Goal: Task Accomplishment & Management: Use online tool/utility

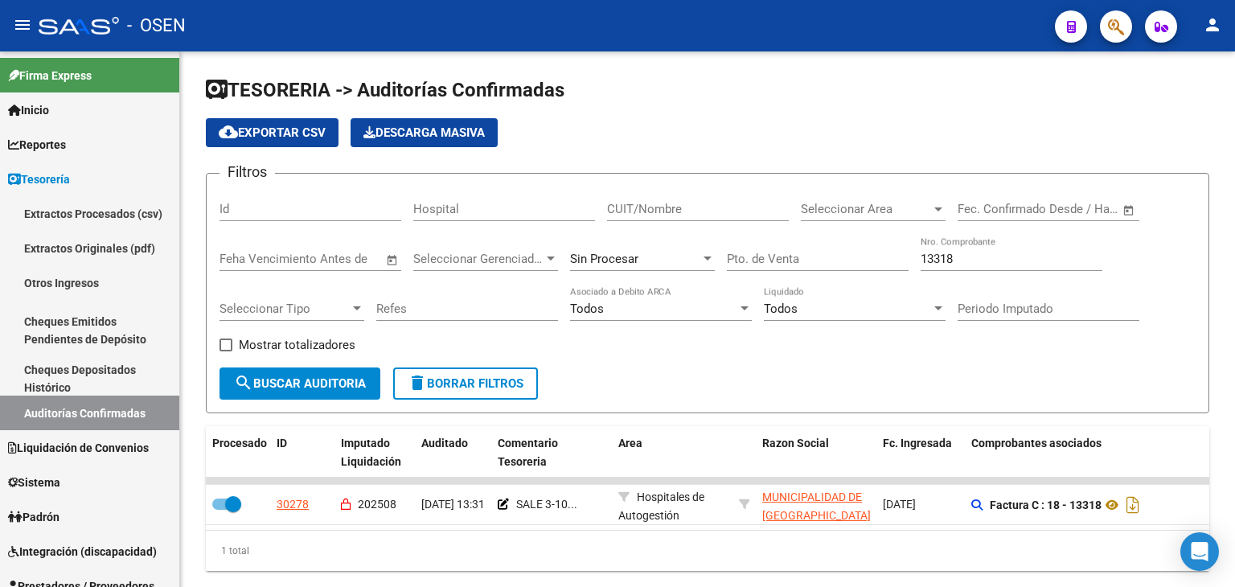
scroll to position [45, 0]
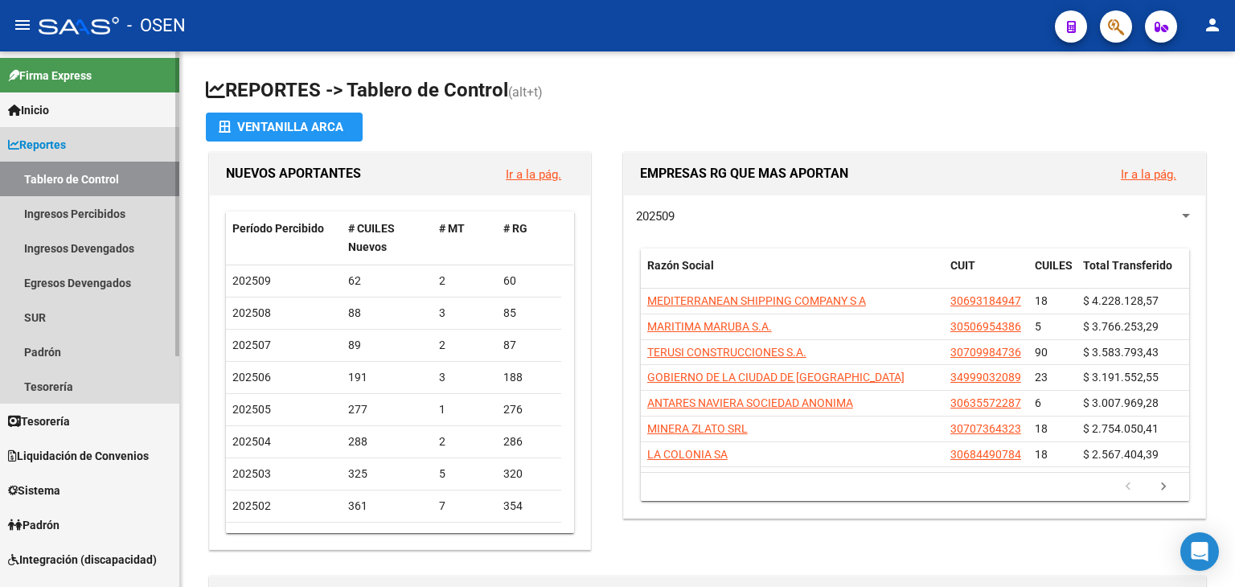
click at [92, 135] on link "Reportes" at bounding box center [89, 144] width 179 height 35
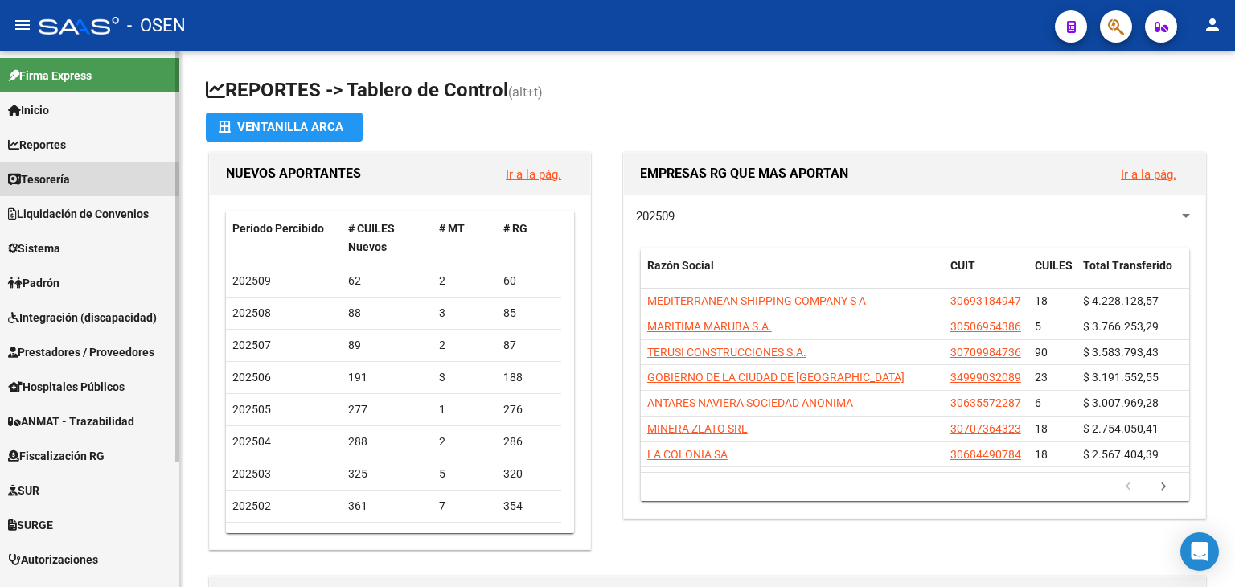
click at [90, 175] on link "Tesorería" at bounding box center [89, 179] width 179 height 35
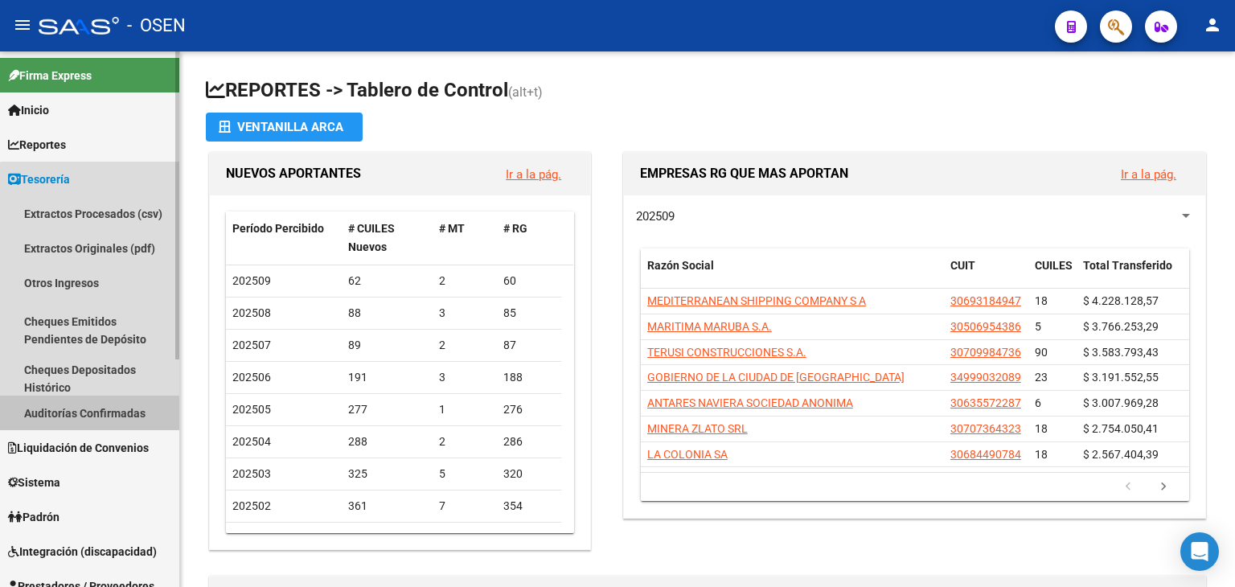
click at [127, 414] on link "Auditorías Confirmadas" at bounding box center [89, 412] width 179 height 35
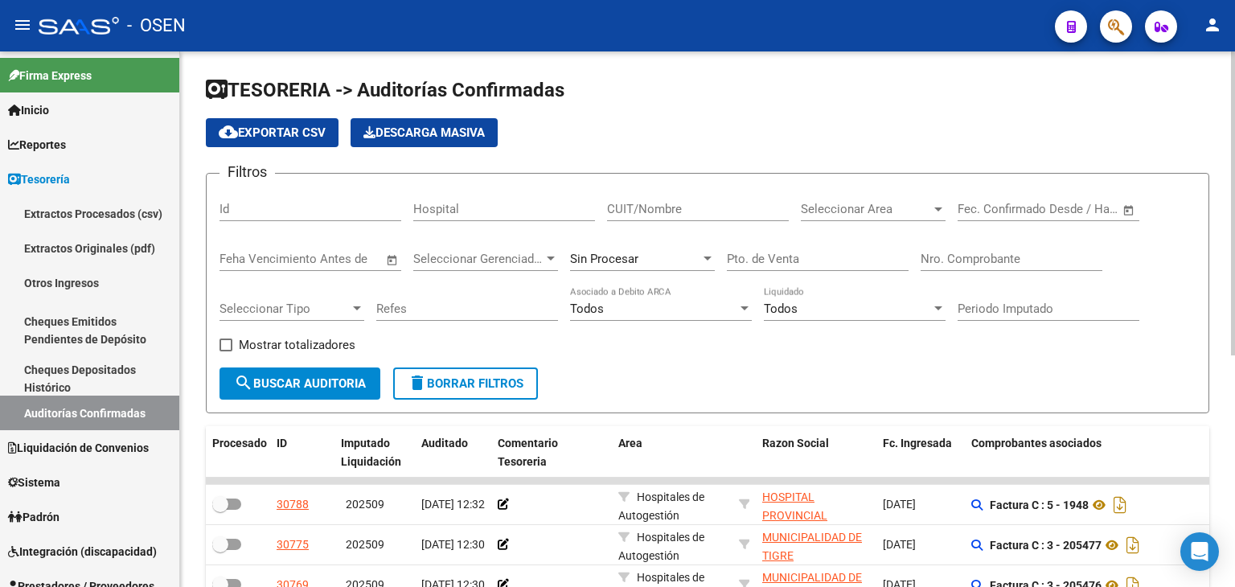
click at [996, 260] on input "Nro. Comprobante" at bounding box center [1011, 259] width 182 height 14
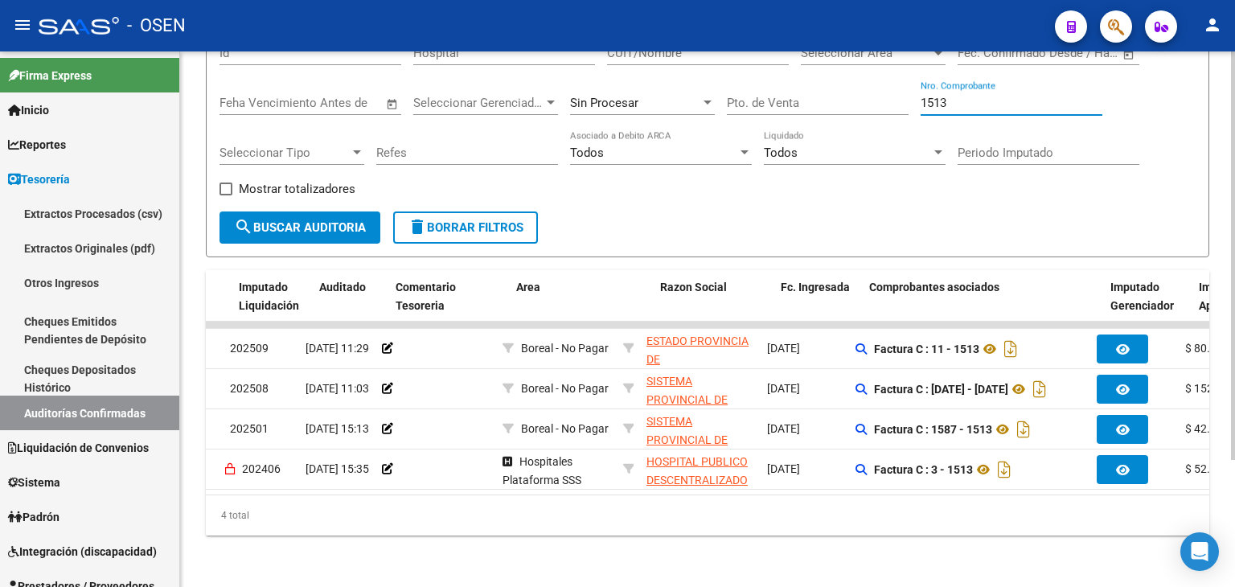
scroll to position [0, 117]
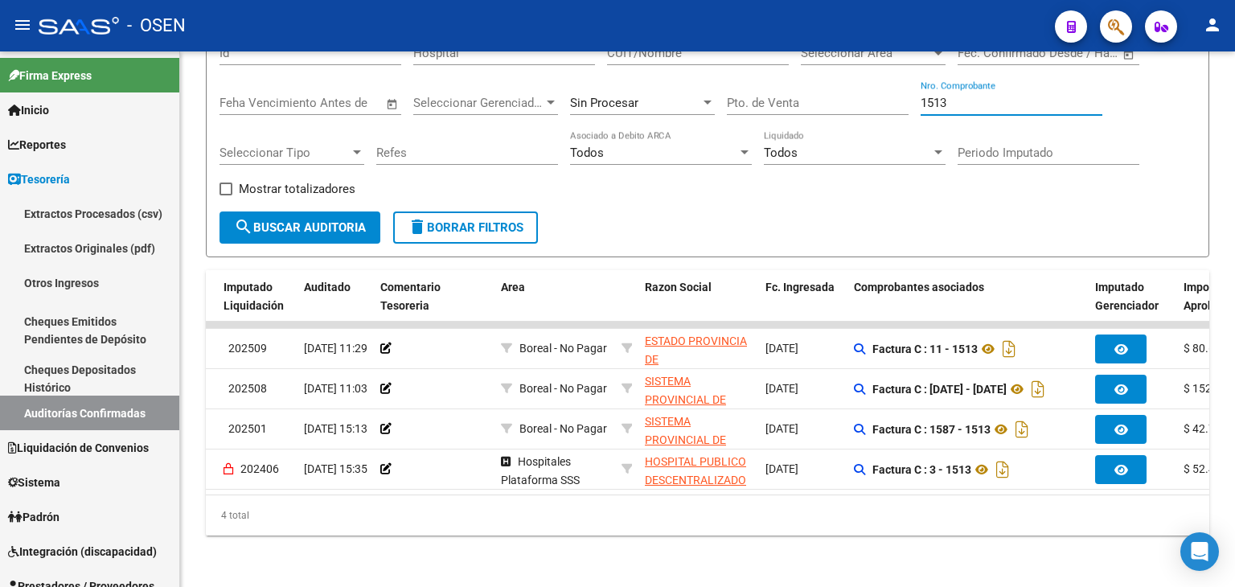
type input "1513"
drag, startPoint x: 673, startPoint y: 481, endPoint x: 680, endPoint y: 487, distance: 9.7
click at [680, 487] on datatable-body "30886 202509 [DATE] 11:29 Boreal - No Pagar ESTADO [GEOGRAPHIC_DATA][PERSON_NAM…" at bounding box center [707, 408] width 1003 height 173
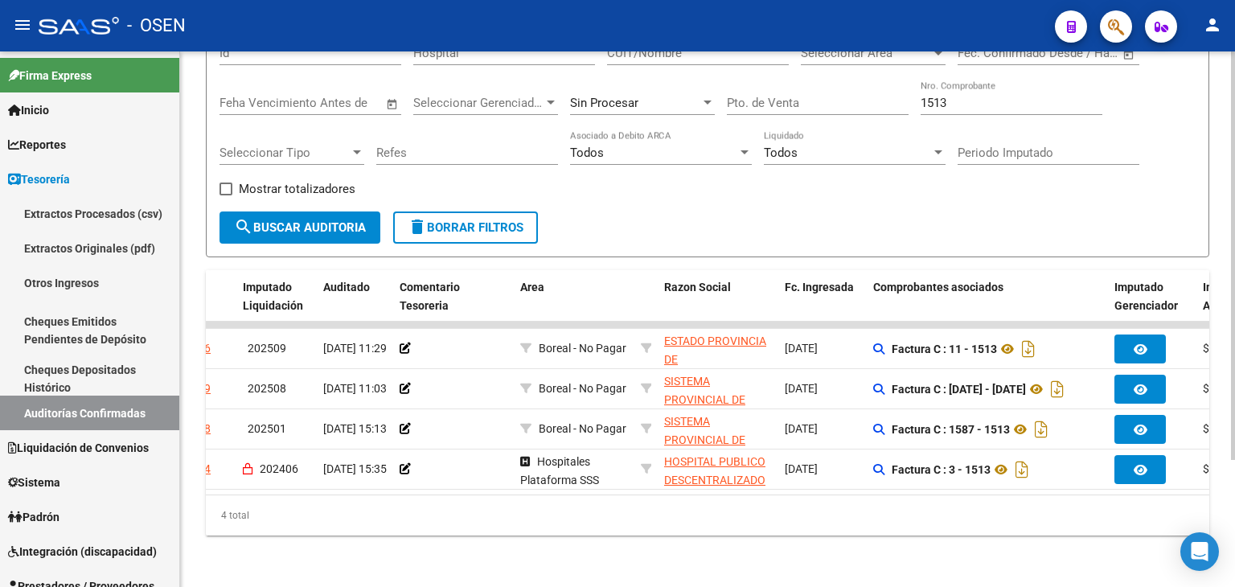
scroll to position [0, 0]
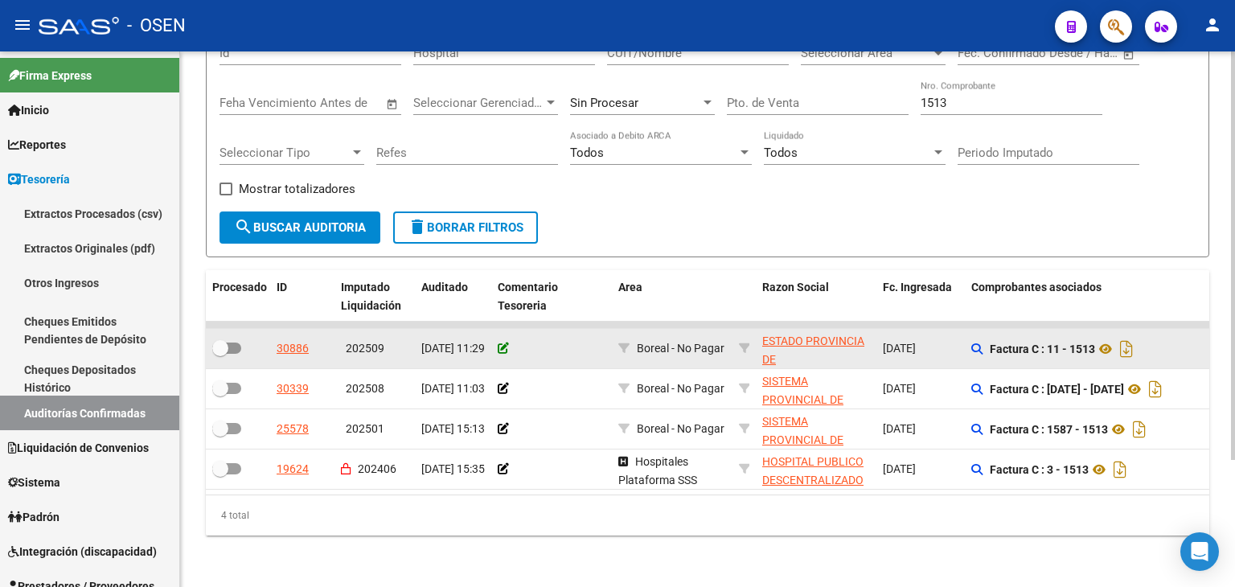
click at [502, 342] on icon at bounding box center [503, 347] width 11 height 11
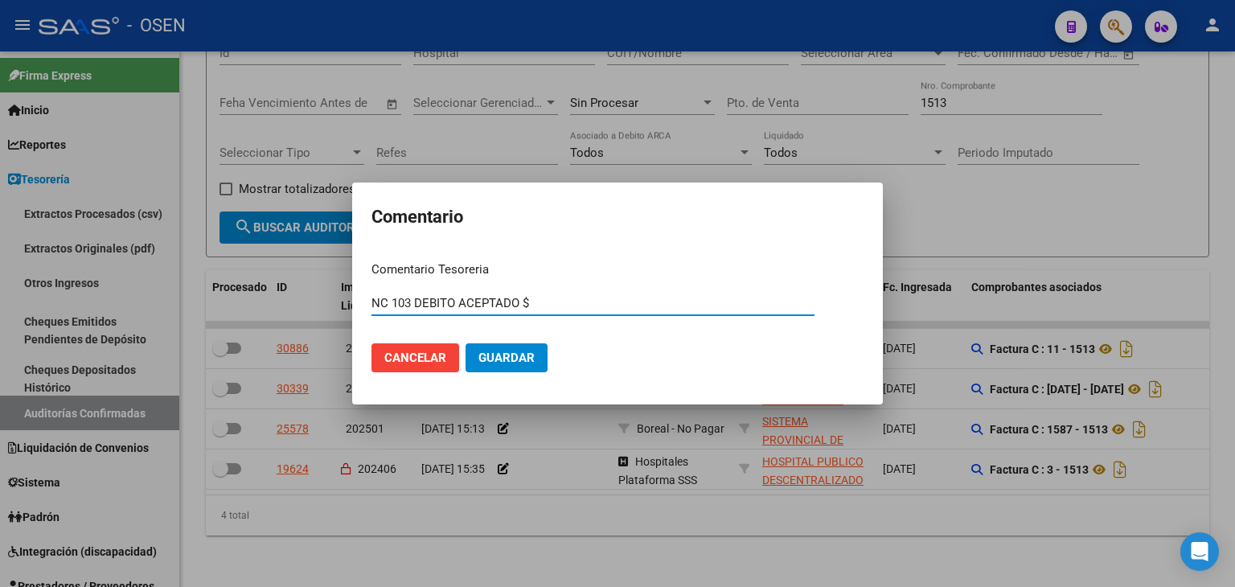
paste input "60635,60"
type input "NC 103 DEBITO ACEPTADO $ 60635,60"
click at [528, 357] on span "Guardar" at bounding box center [506, 357] width 56 height 14
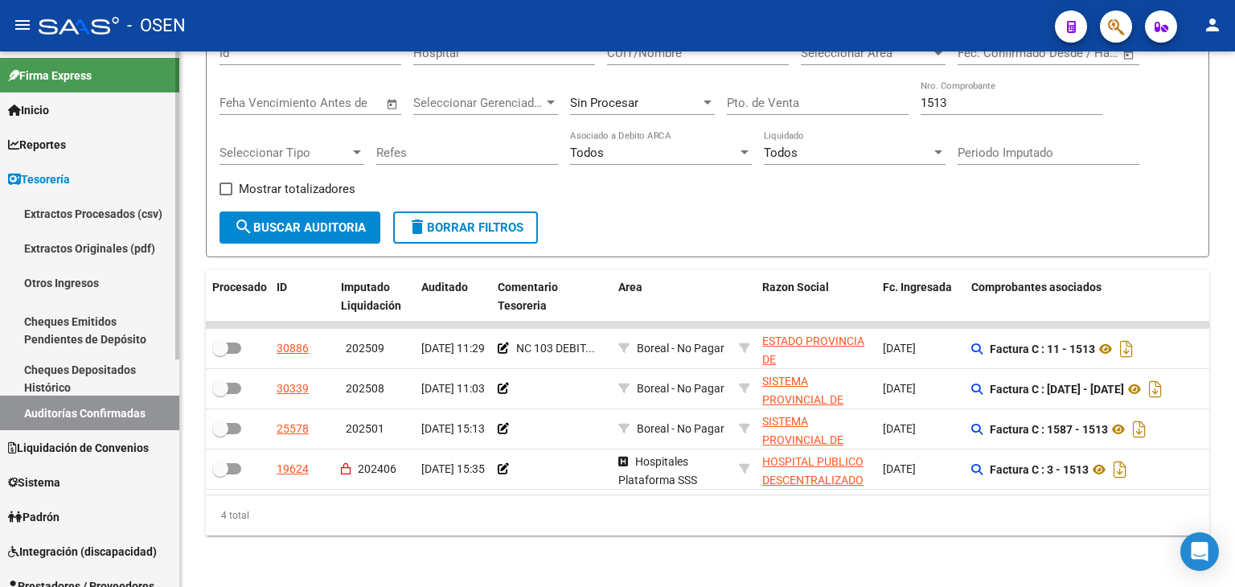
click at [70, 179] on span "Tesorería" at bounding box center [39, 179] width 62 height 18
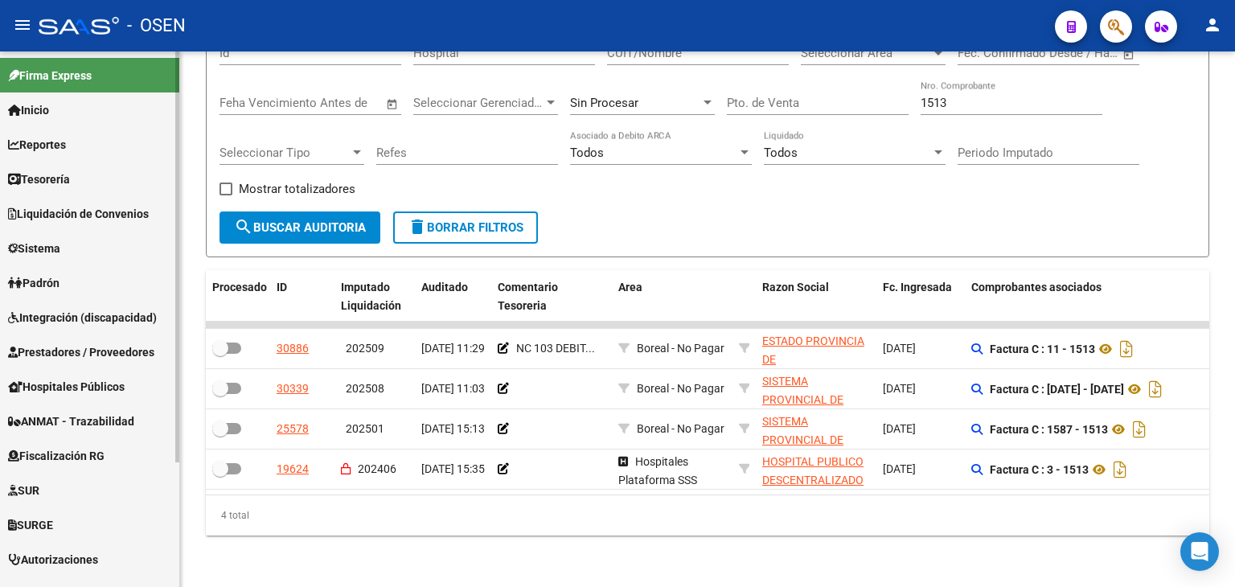
click at [74, 358] on span "Prestadores / Proveedores" at bounding box center [81, 352] width 146 height 18
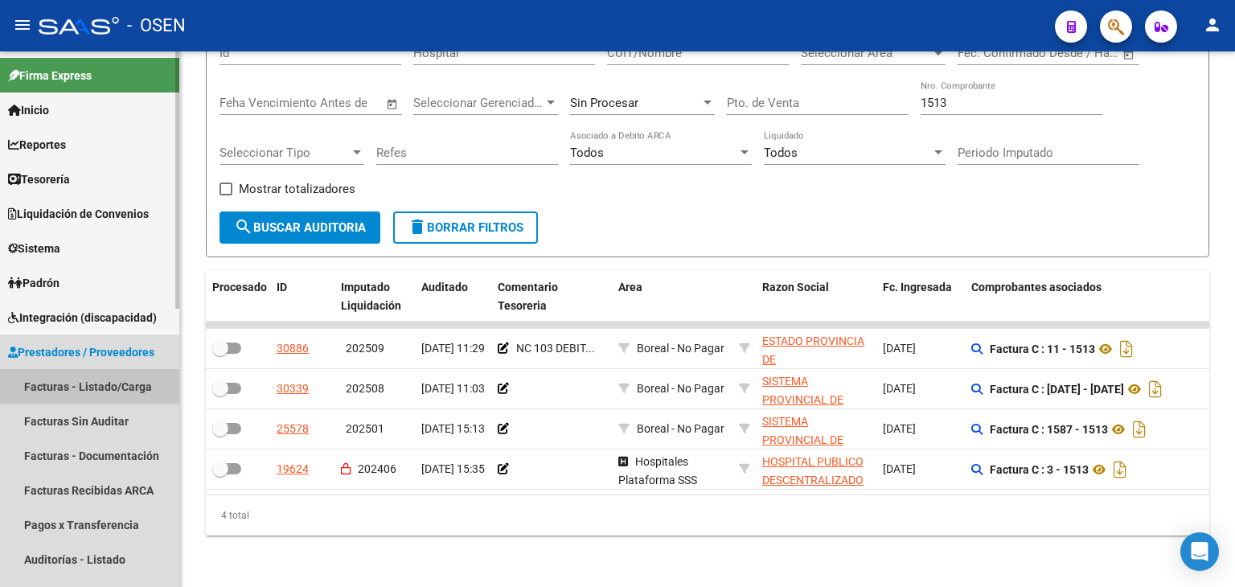
click at [88, 390] on link "Facturas - Listado/Carga" at bounding box center [89, 386] width 179 height 35
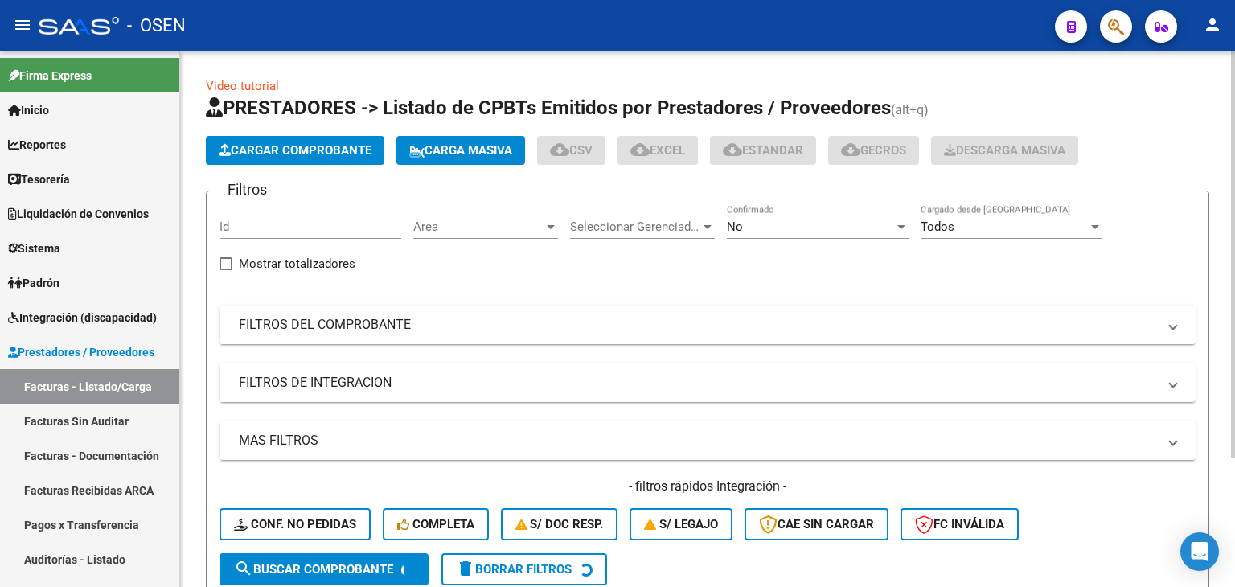
click at [489, 331] on mat-panel-title "FILTROS DEL COMPROBANTE" at bounding box center [698, 325] width 918 height 18
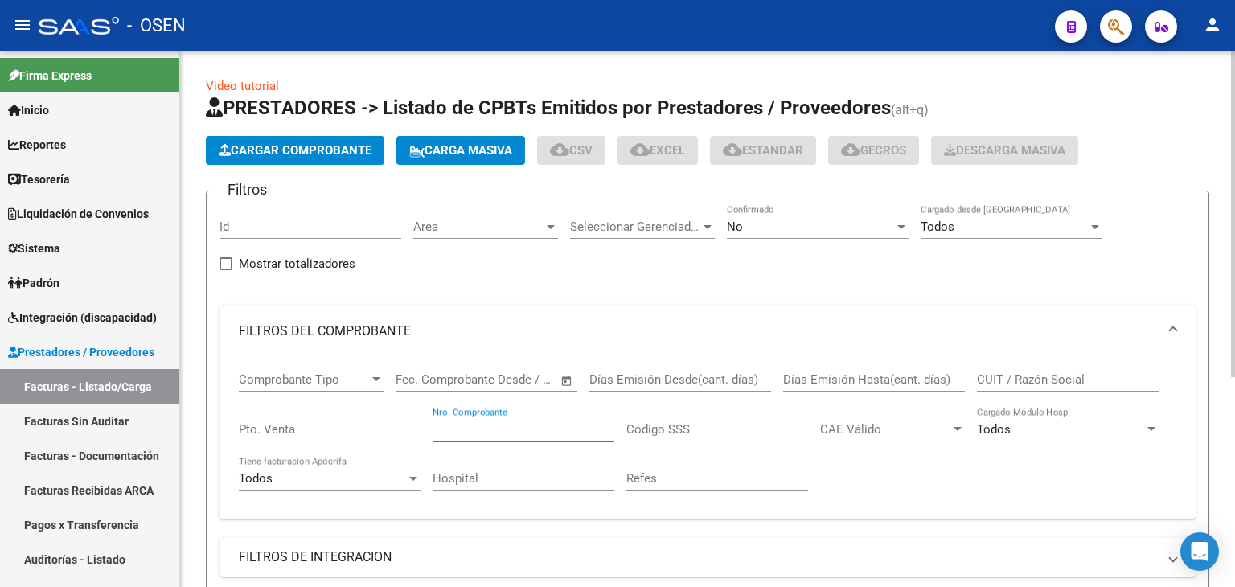
click at [531, 428] on input "Nro. Comprobante" at bounding box center [523, 429] width 182 height 14
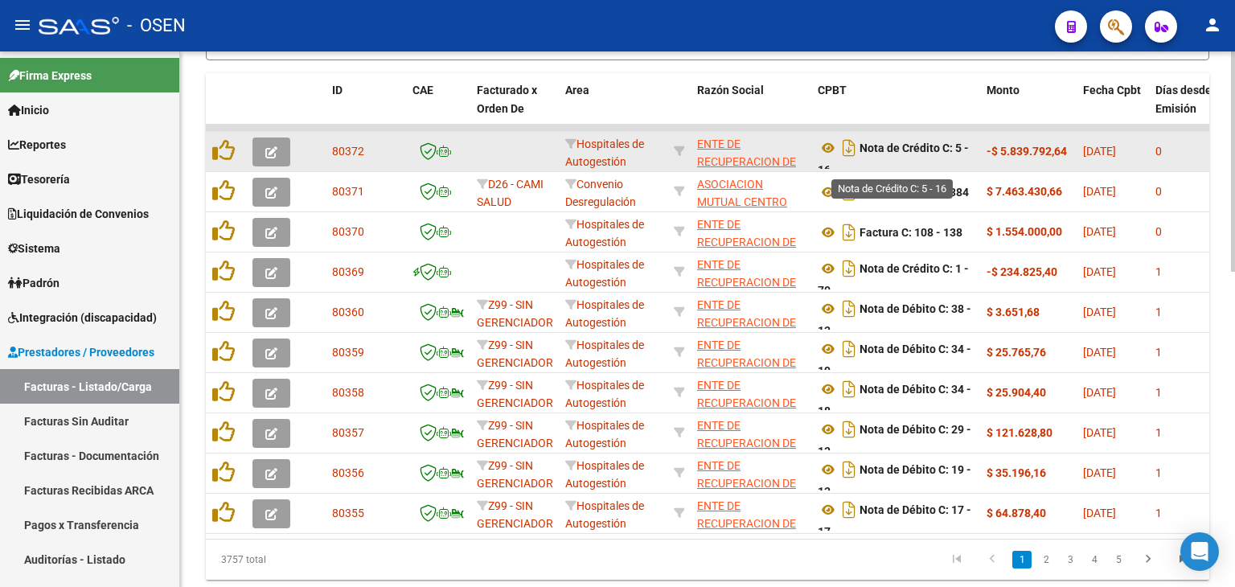
scroll to position [10, 0]
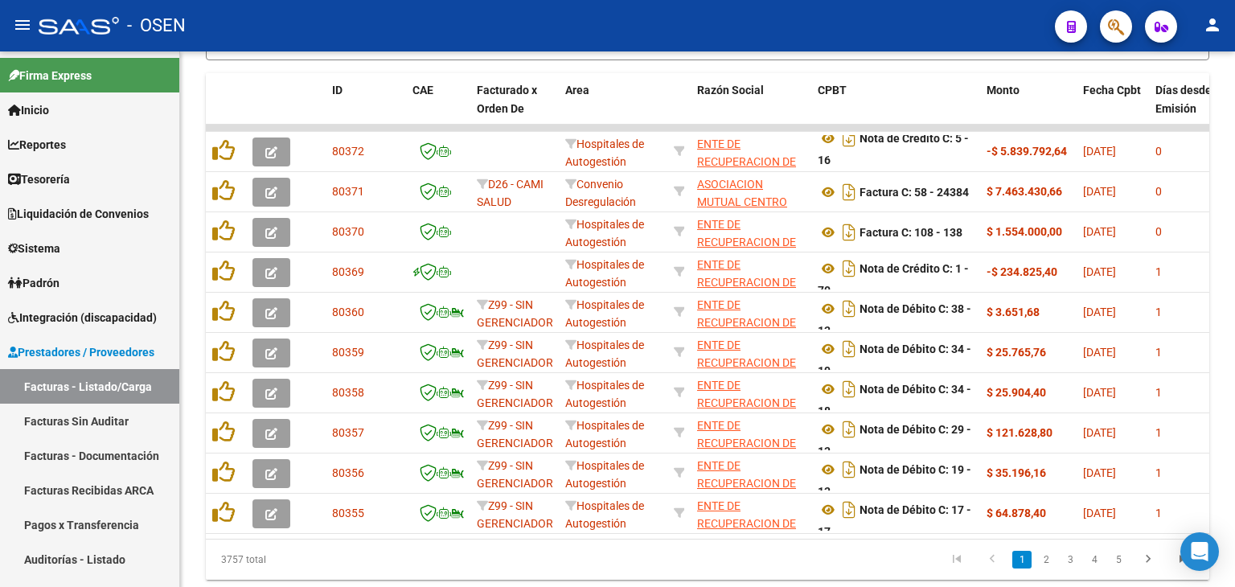
type input "103"
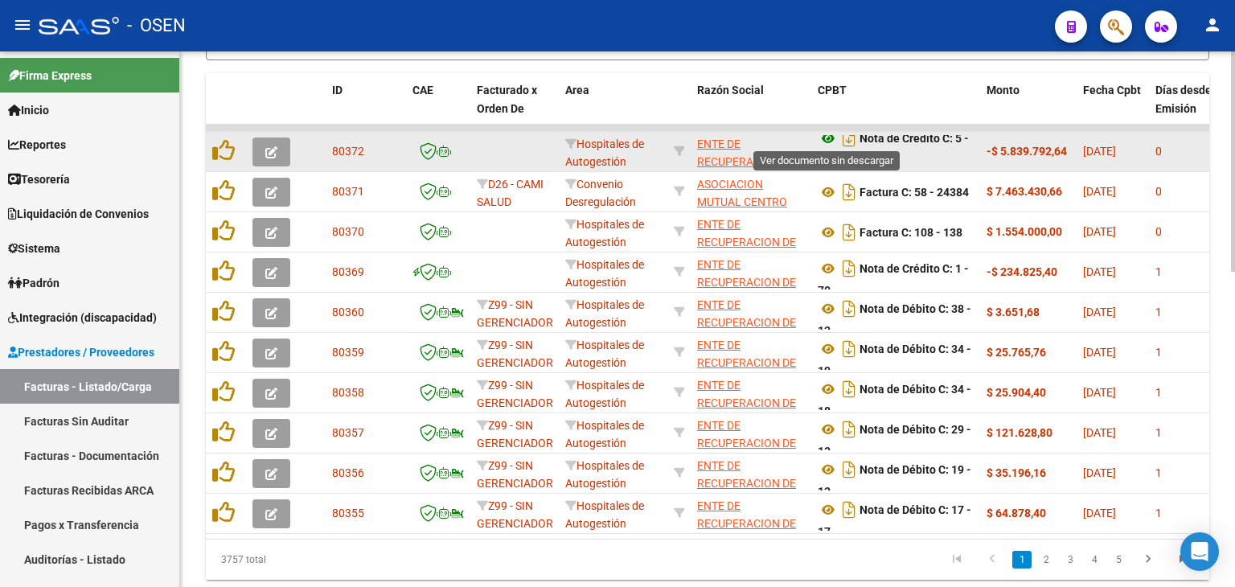
click at [830, 139] on icon at bounding box center [827, 138] width 21 height 19
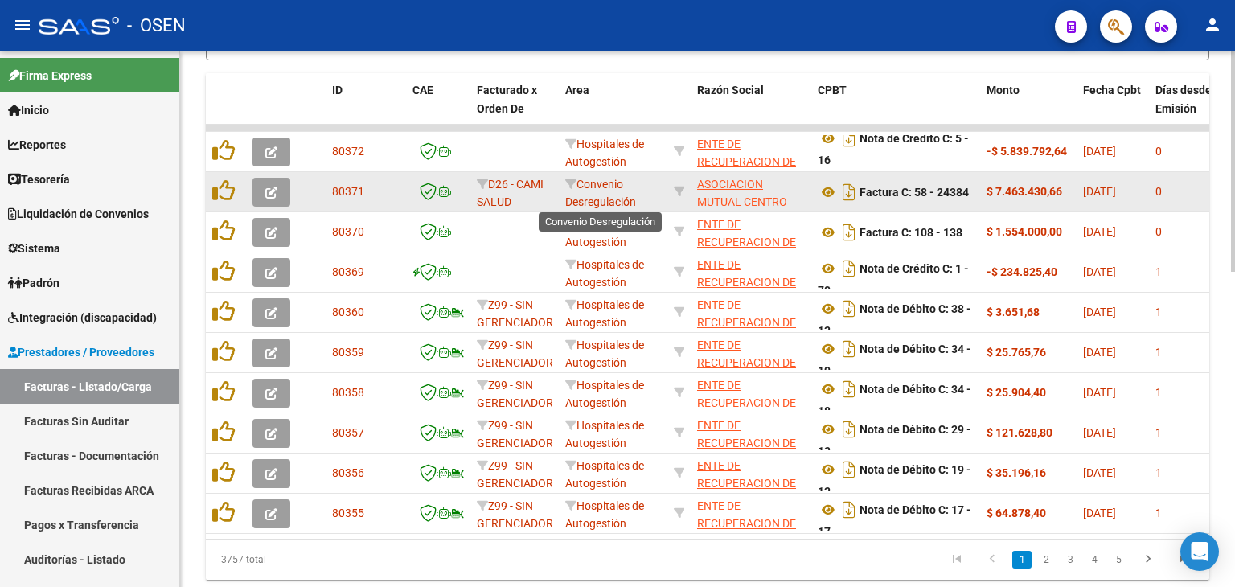
scroll to position [0, 0]
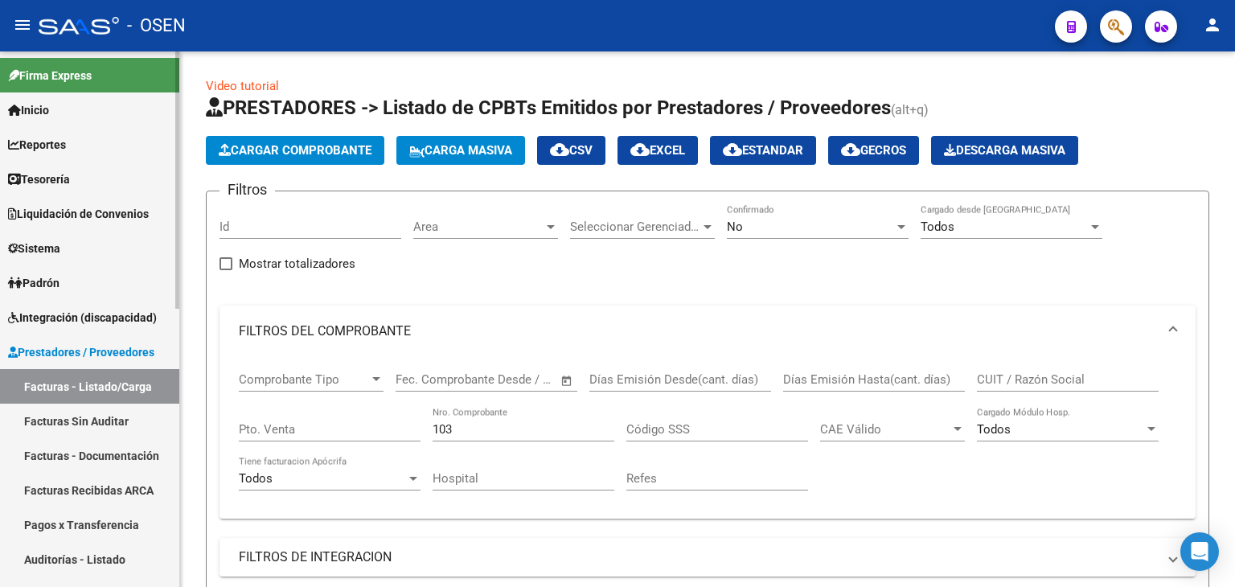
click at [100, 172] on link "Tesorería" at bounding box center [89, 179] width 179 height 35
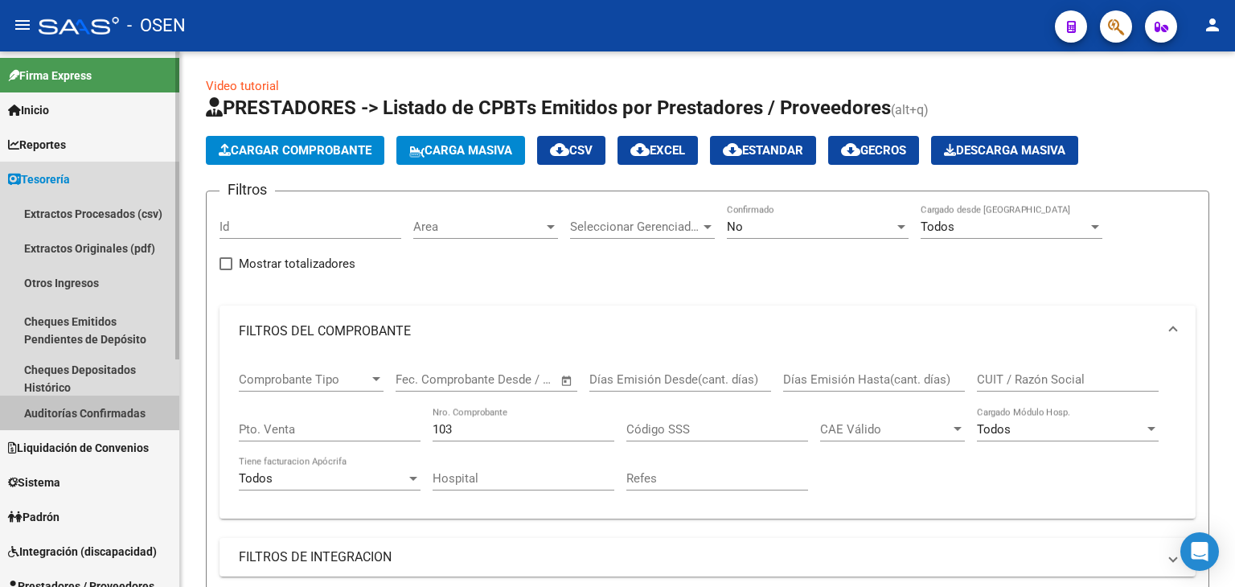
click at [105, 420] on link "Auditorías Confirmadas" at bounding box center [89, 412] width 179 height 35
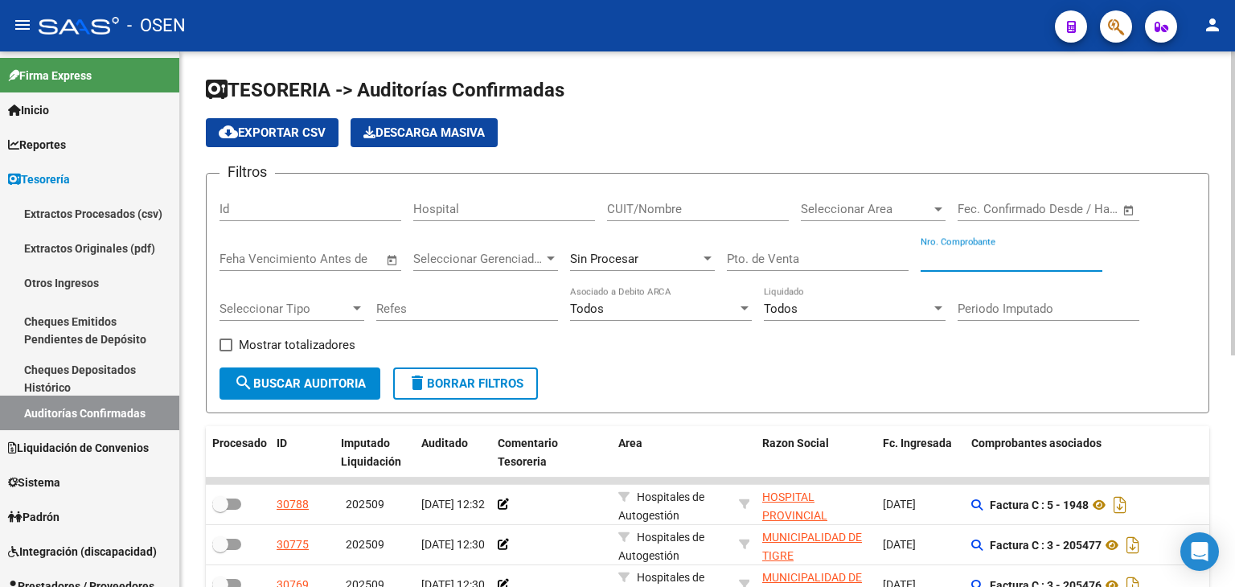
click at [1010, 260] on input "Nro. Comprobante" at bounding box center [1011, 259] width 182 height 14
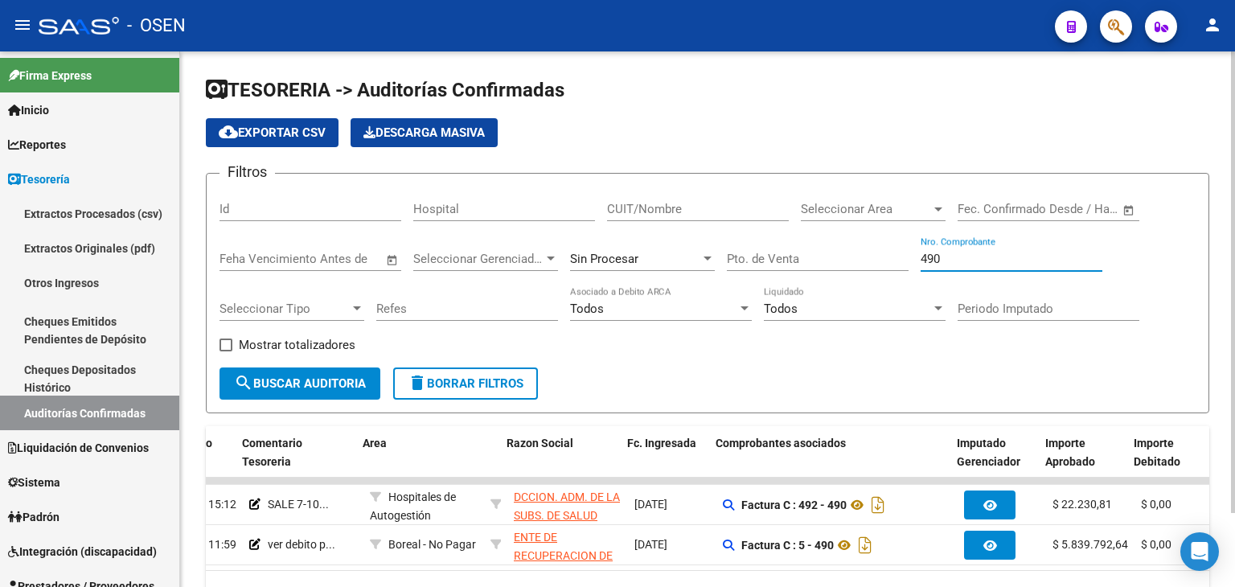
scroll to position [0, 255]
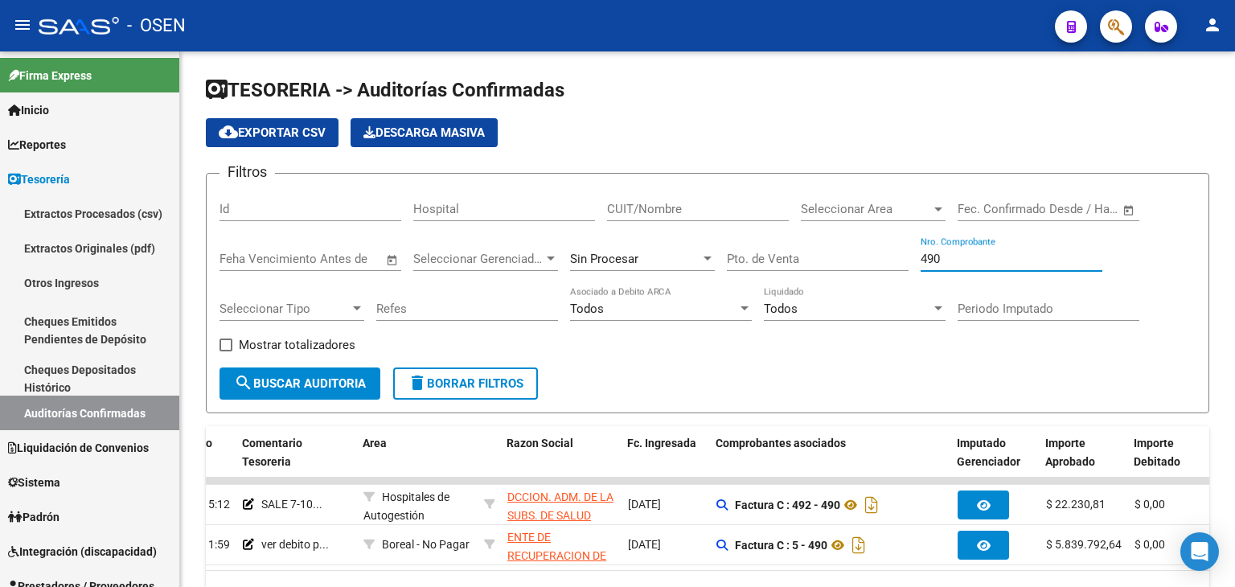
type input "490"
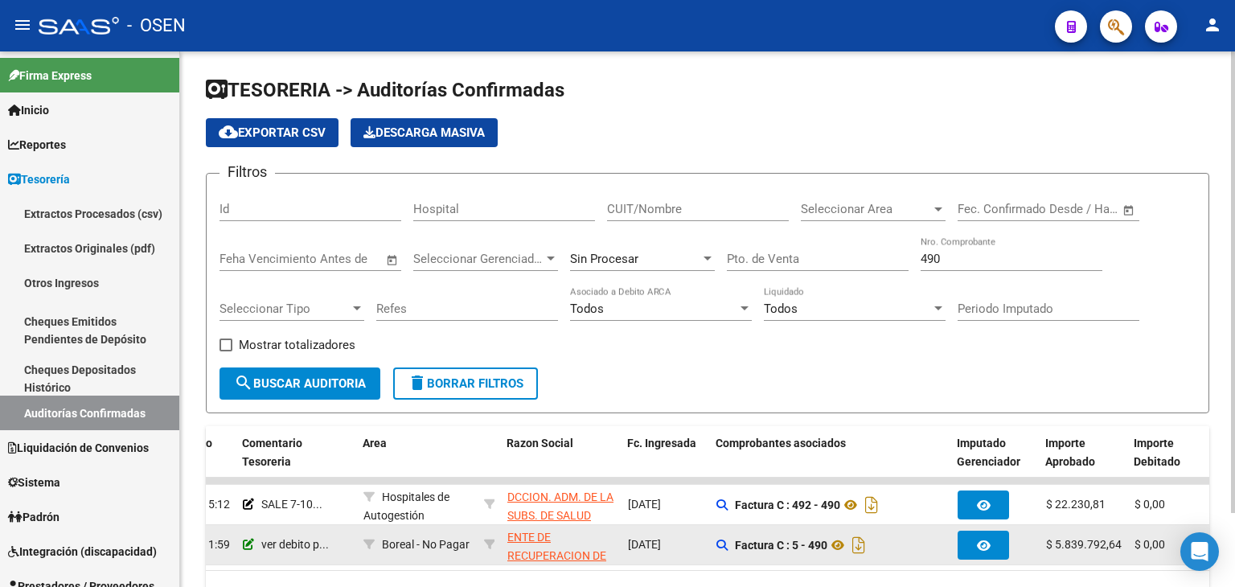
click at [251, 541] on icon at bounding box center [248, 544] width 11 height 11
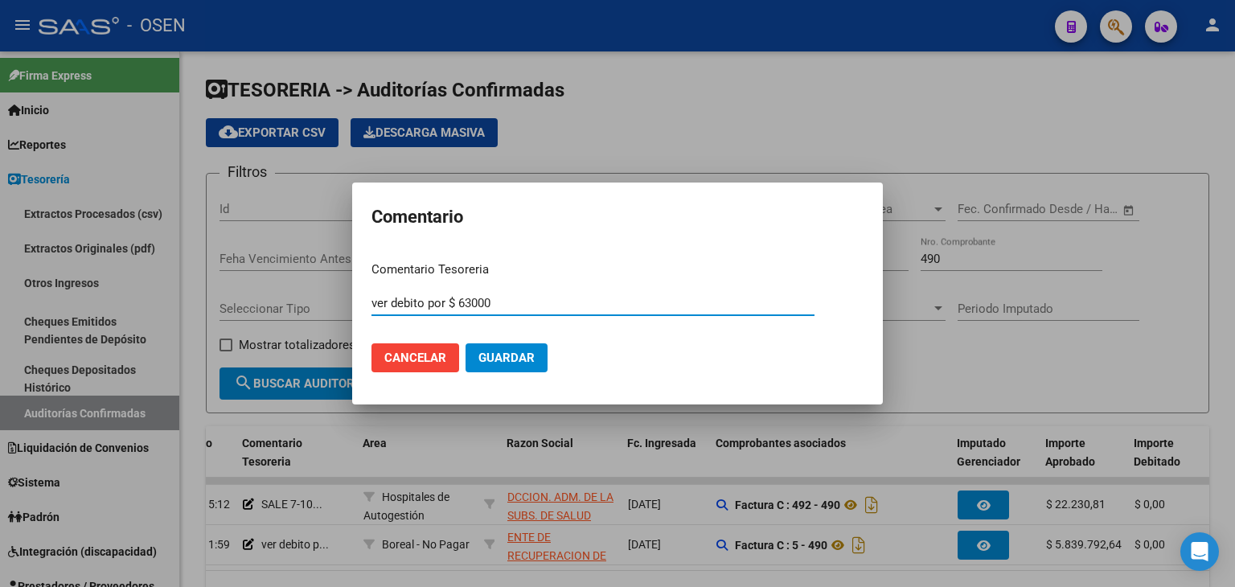
click at [505, 306] on input "ver debito por $ 63000" at bounding box center [592, 303] width 443 height 14
drag, startPoint x: 511, startPoint y: 298, endPoint x: 371, endPoint y: 298, distance: 139.9
click at [371, 298] on input "ver debito por $ 63000" at bounding box center [592, 303] width 443 height 14
type input "DEBITO TOTAL NC"
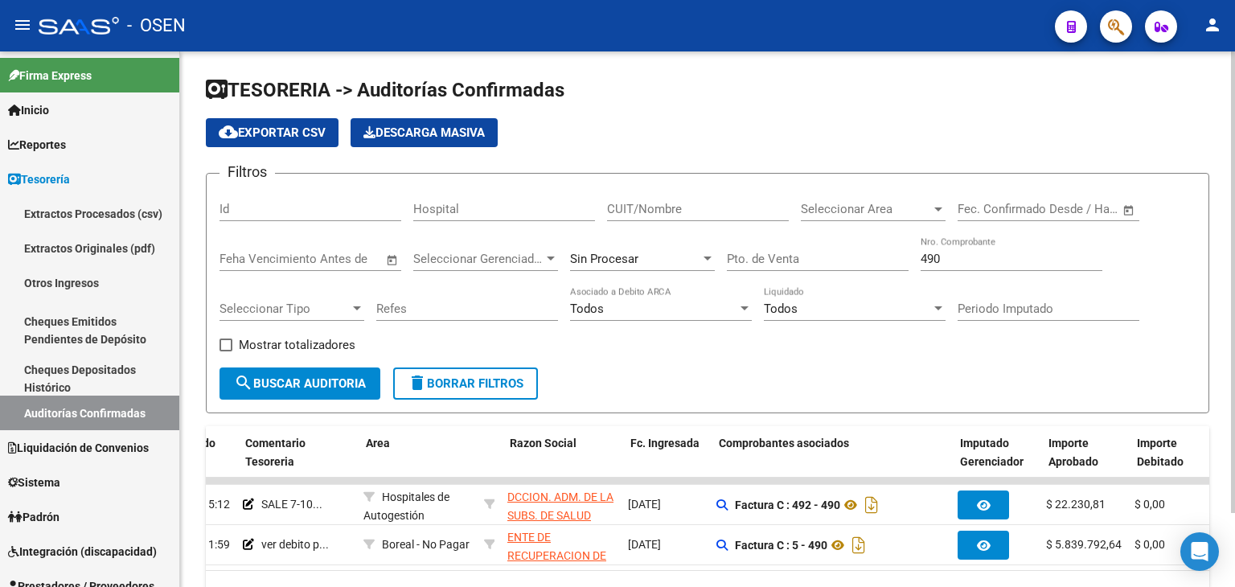
scroll to position [0, 182]
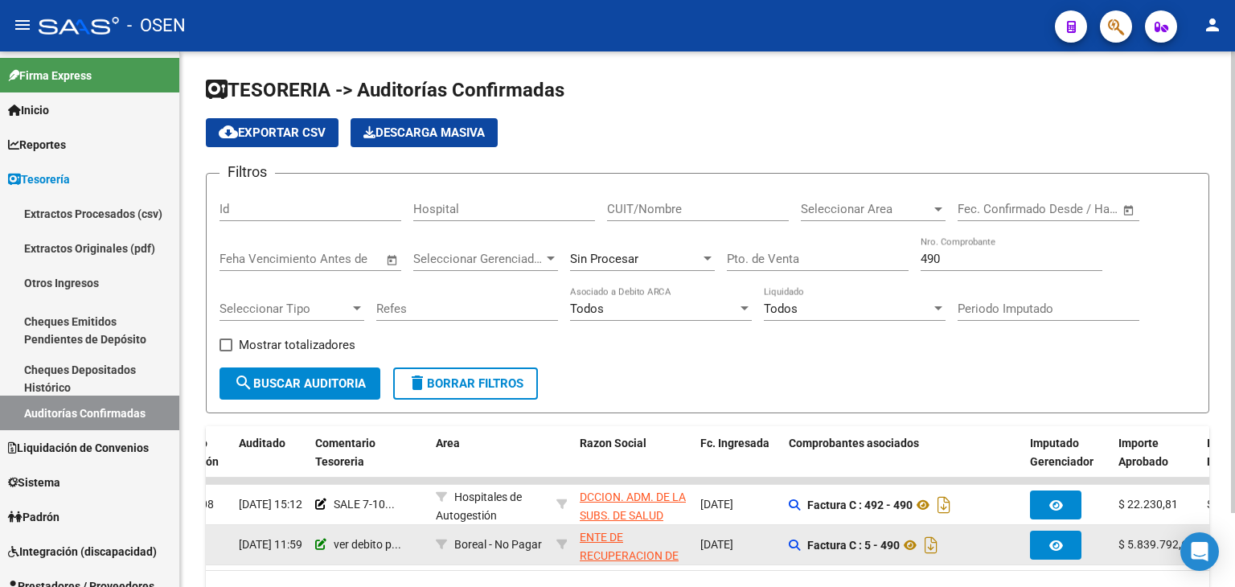
click at [318, 543] on icon at bounding box center [320, 544] width 11 height 11
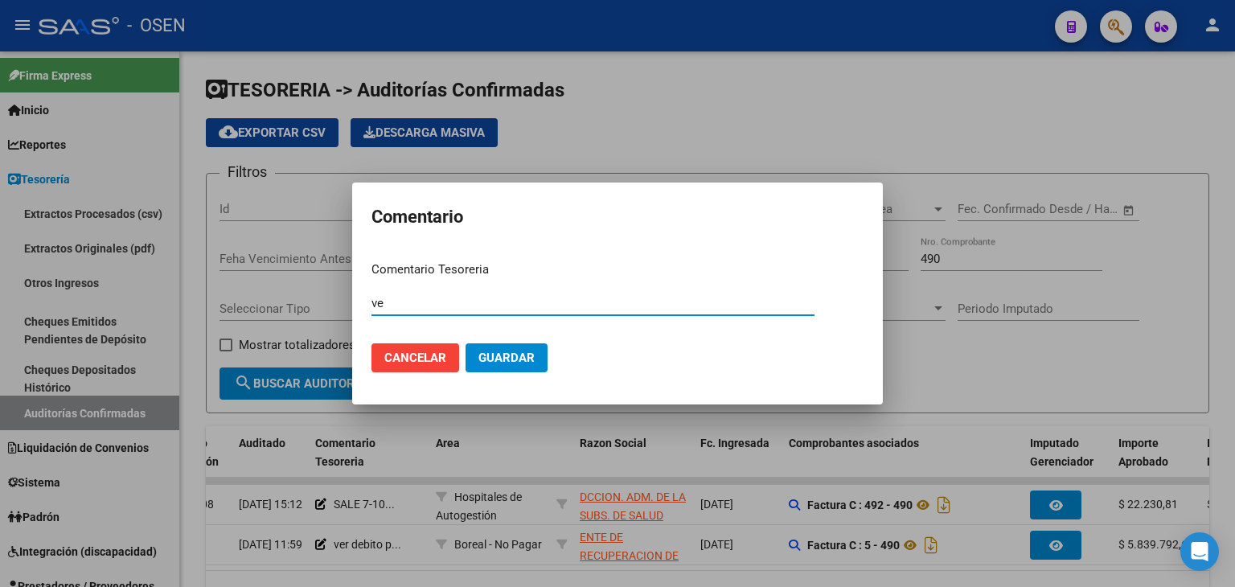
type input "v"
type input "DEBITO TOTAL $ 5839792"
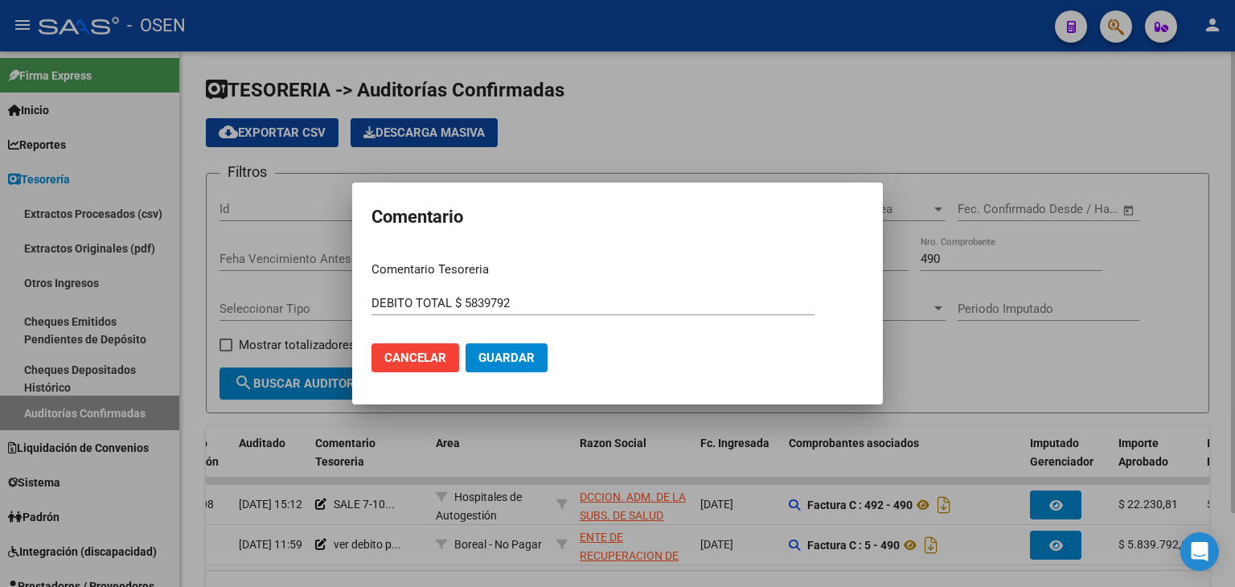
drag, startPoint x: 746, startPoint y: 571, endPoint x: 772, endPoint y: 566, distance: 27.1
click at [780, 571] on div at bounding box center [617, 293] width 1235 height 587
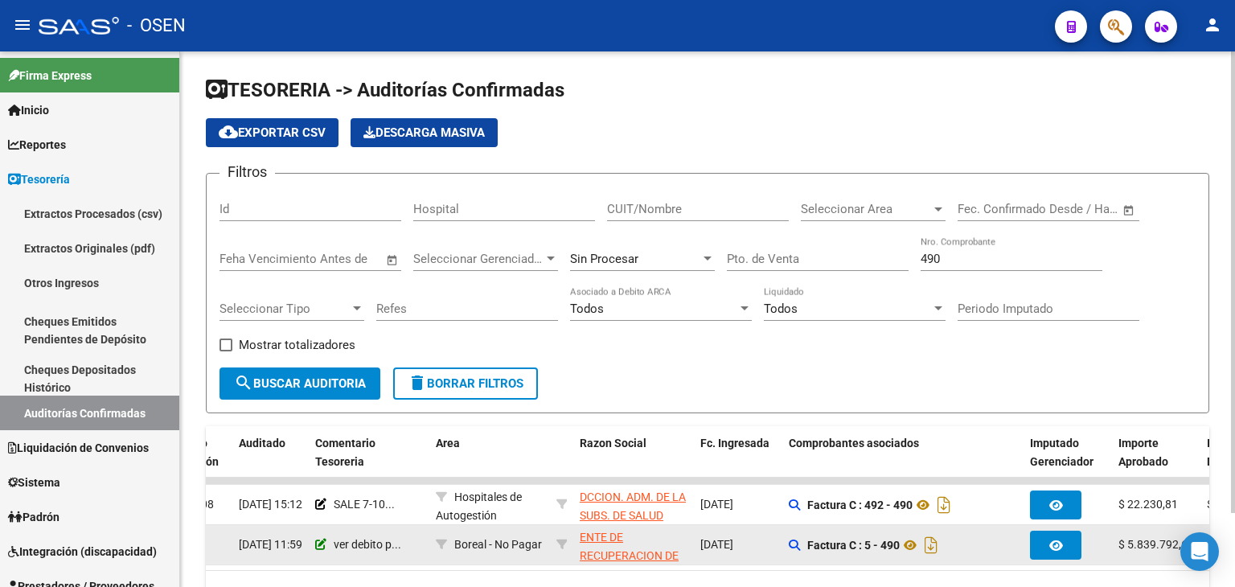
click at [322, 547] on icon at bounding box center [320, 544] width 11 height 11
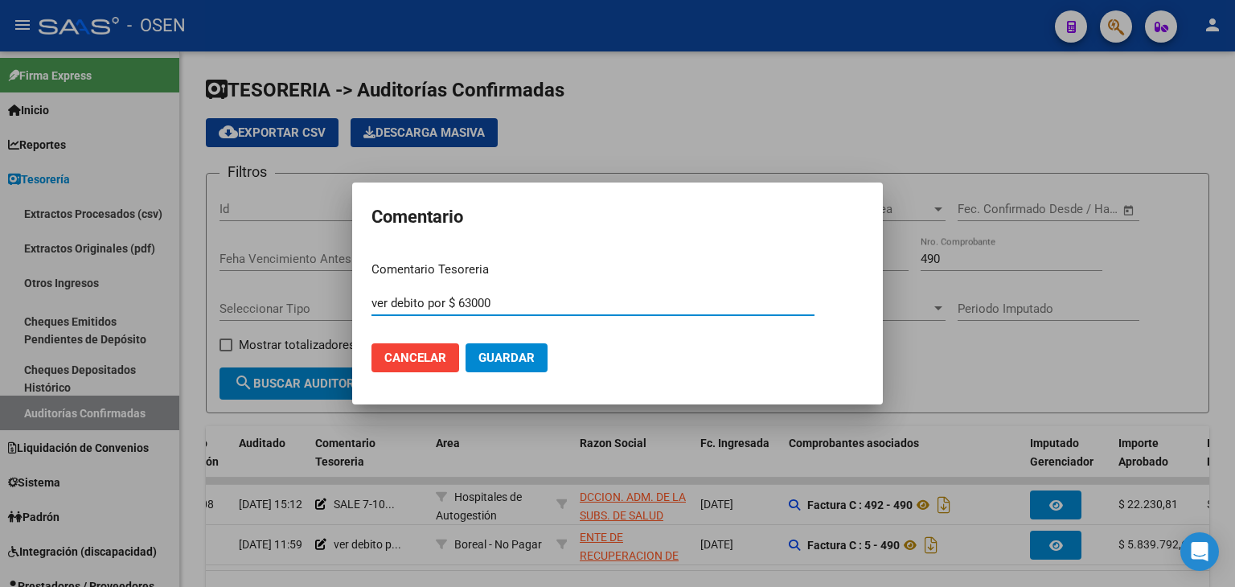
drag, startPoint x: 505, startPoint y: 306, endPoint x: 415, endPoint y: 308, distance: 90.0
click at [415, 308] on input "ver debito por $ 63000" at bounding box center [592, 303] width 443 height 14
click at [498, 296] on input "ver debito por $ 63000" at bounding box center [592, 303] width 443 height 14
drag, startPoint x: 512, startPoint y: 300, endPoint x: 297, endPoint y: 303, distance: 215.4
click at [309, 307] on div "Comentario Comentario Tesoreria ver debito por $ 63000 Ingresar el comentario C…" at bounding box center [617, 293] width 1235 height 587
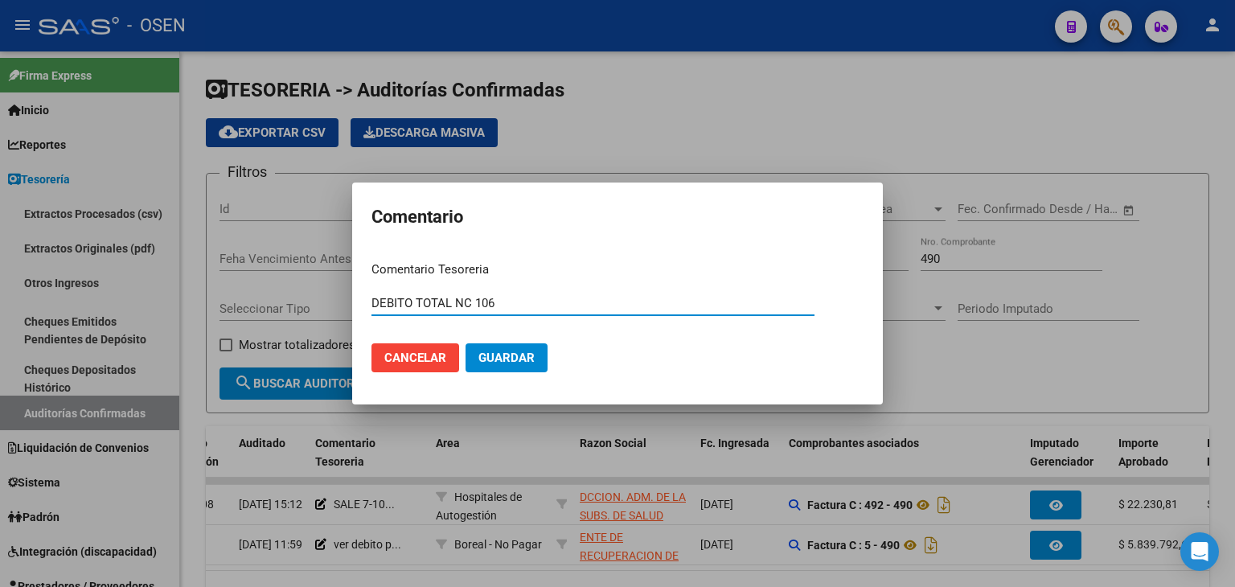
type input "DEBITO TOTAL NC 106"
click at [465, 343] on button "Guardar" at bounding box center [506, 357] width 82 height 29
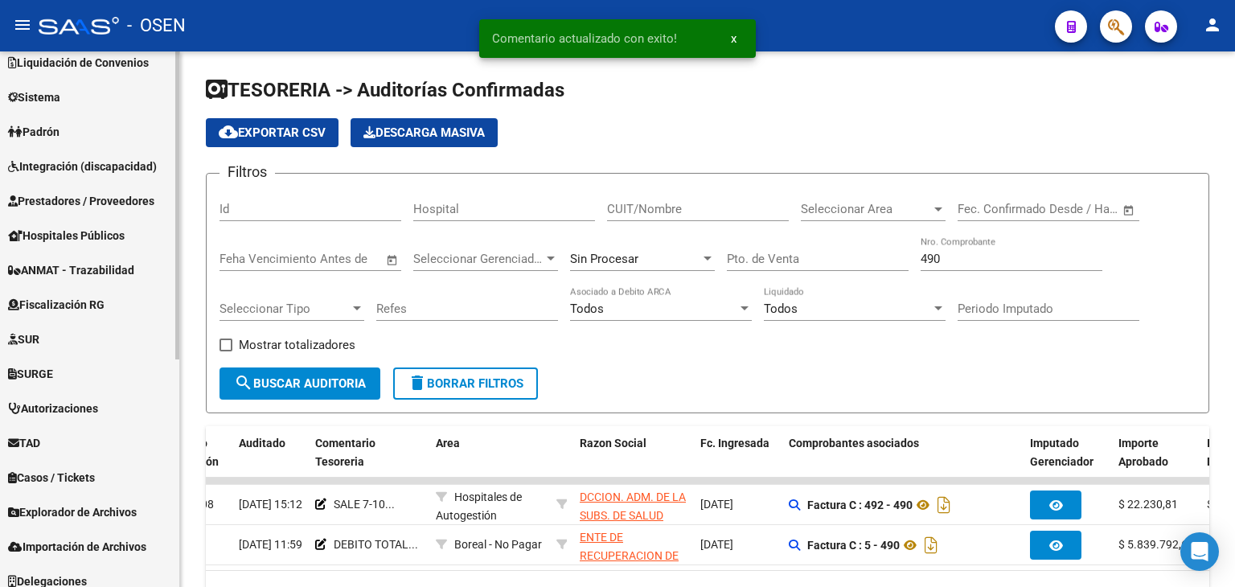
scroll to position [396, 0]
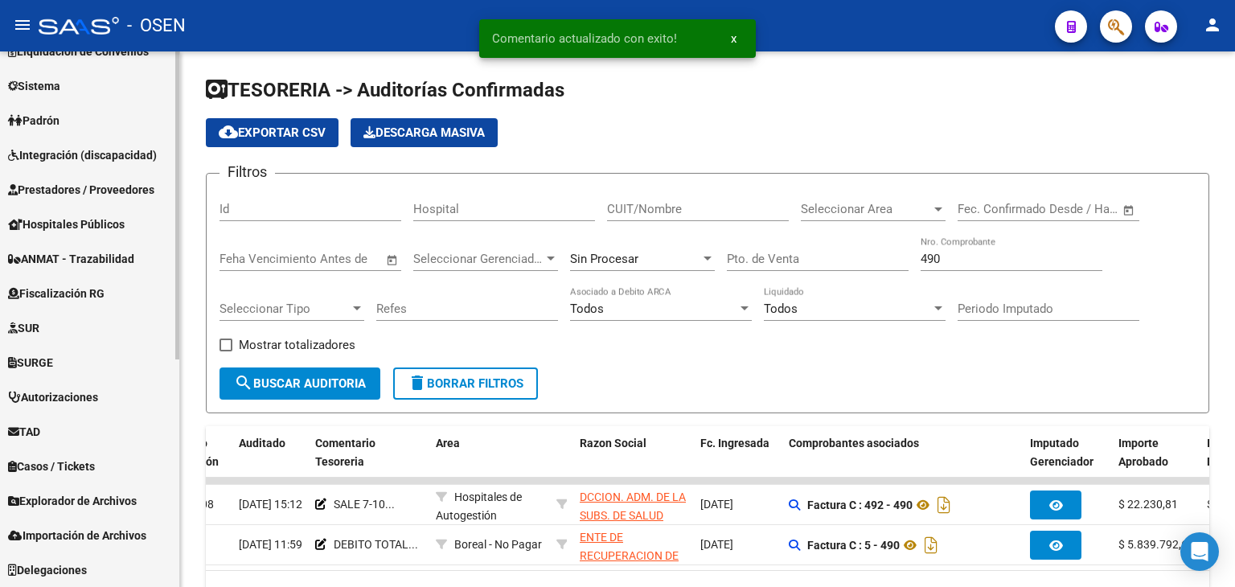
click at [100, 181] on span "Prestadores / Proveedores" at bounding box center [81, 190] width 146 height 18
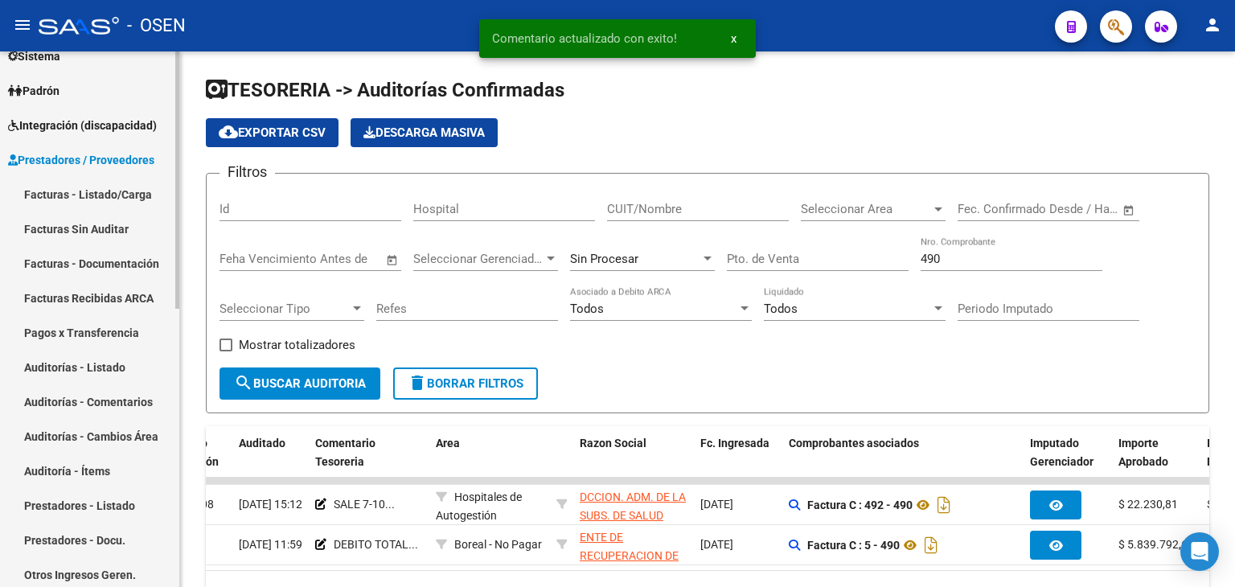
scroll to position [162, 0]
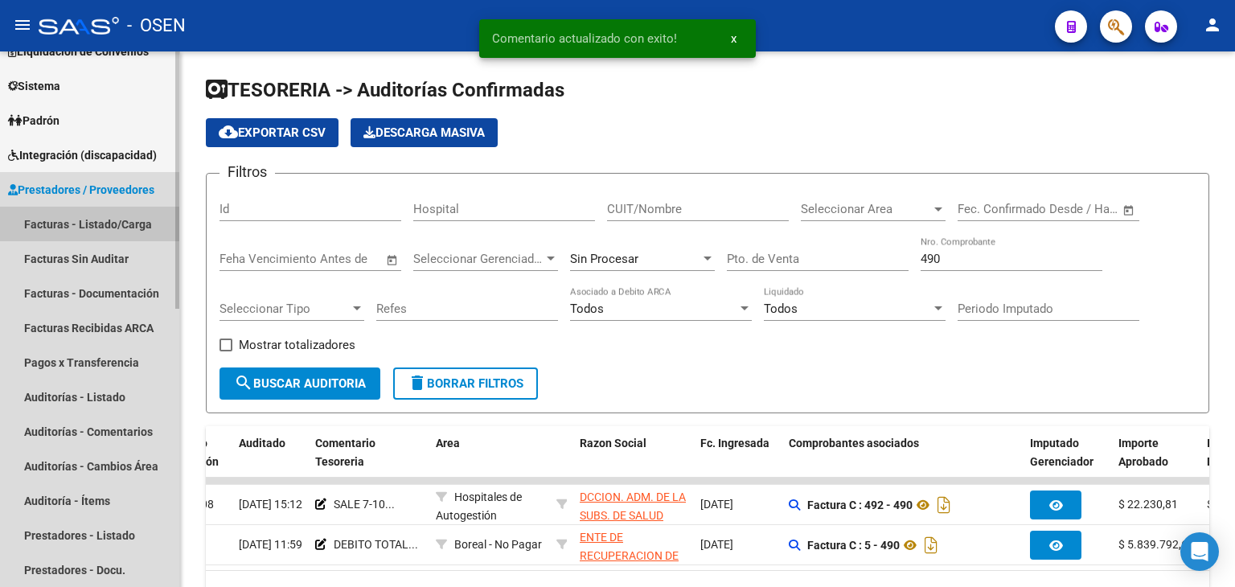
click at [104, 212] on link "Facturas - Listado/Carga" at bounding box center [89, 224] width 179 height 35
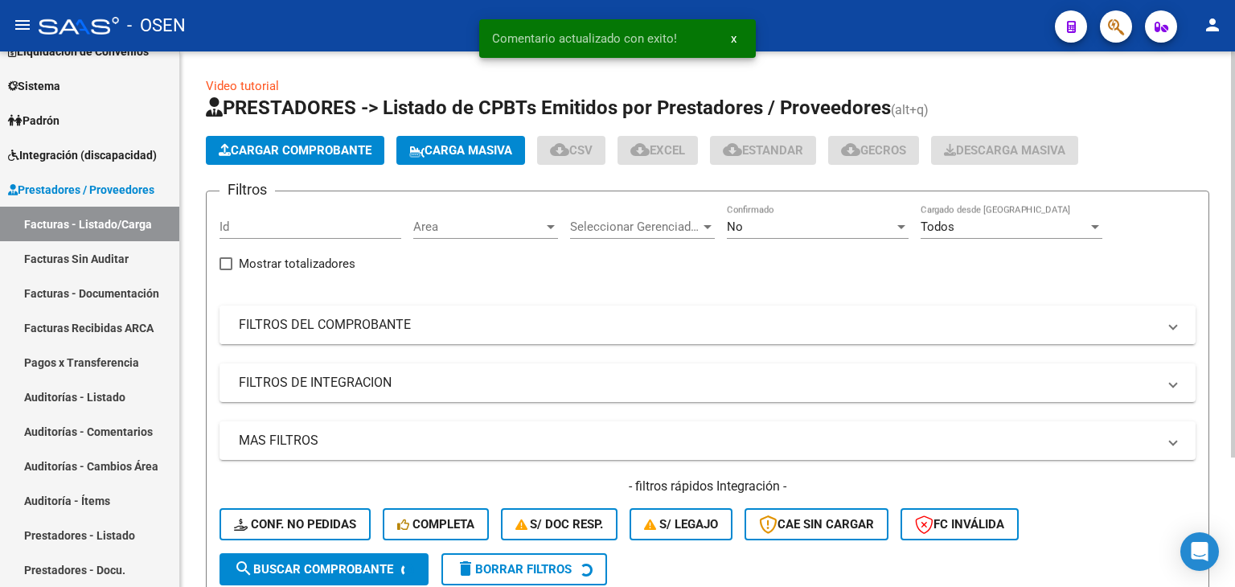
click at [397, 321] on mat-panel-title "FILTROS DEL COMPROBANTE" at bounding box center [698, 325] width 918 height 18
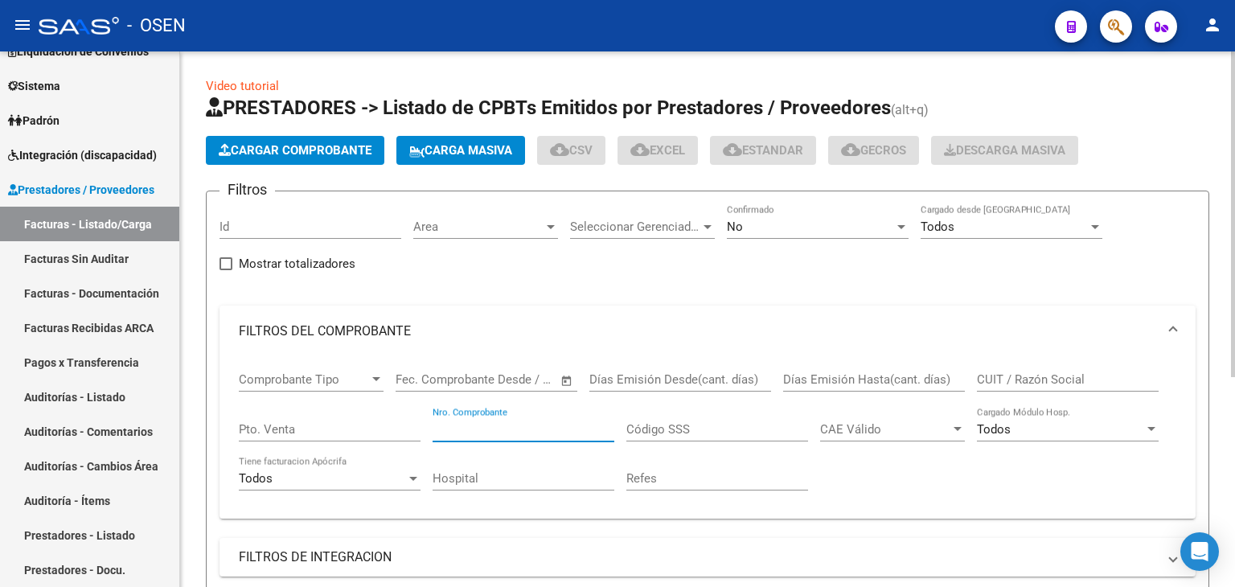
click at [490, 422] on input "Nro. Comprobante" at bounding box center [523, 429] width 182 height 14
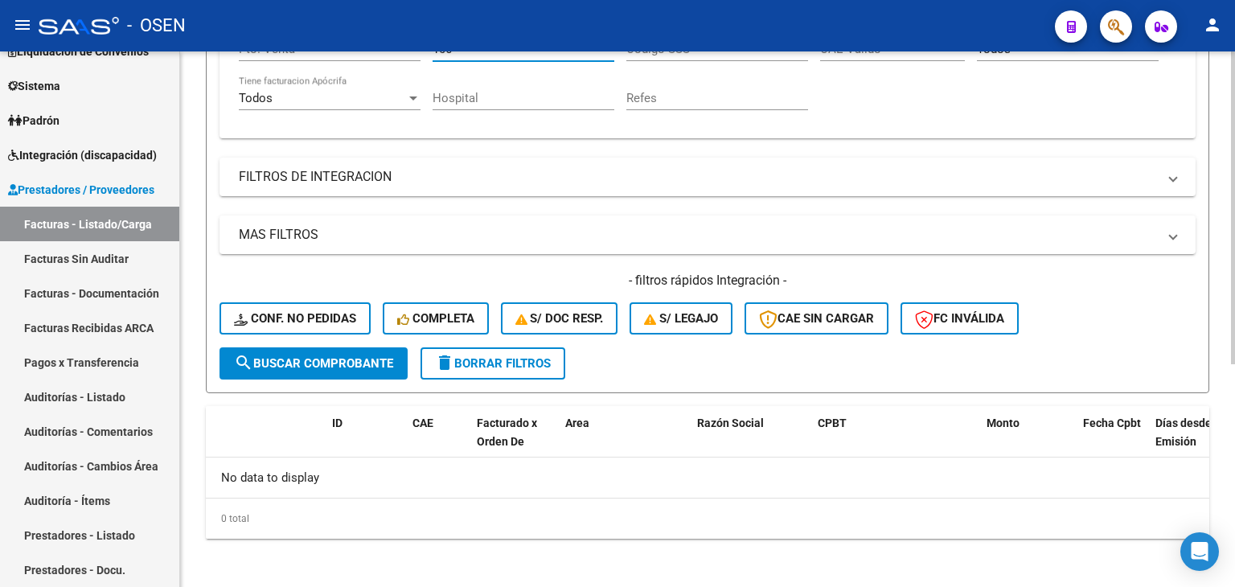
scroll to position [113, 0]
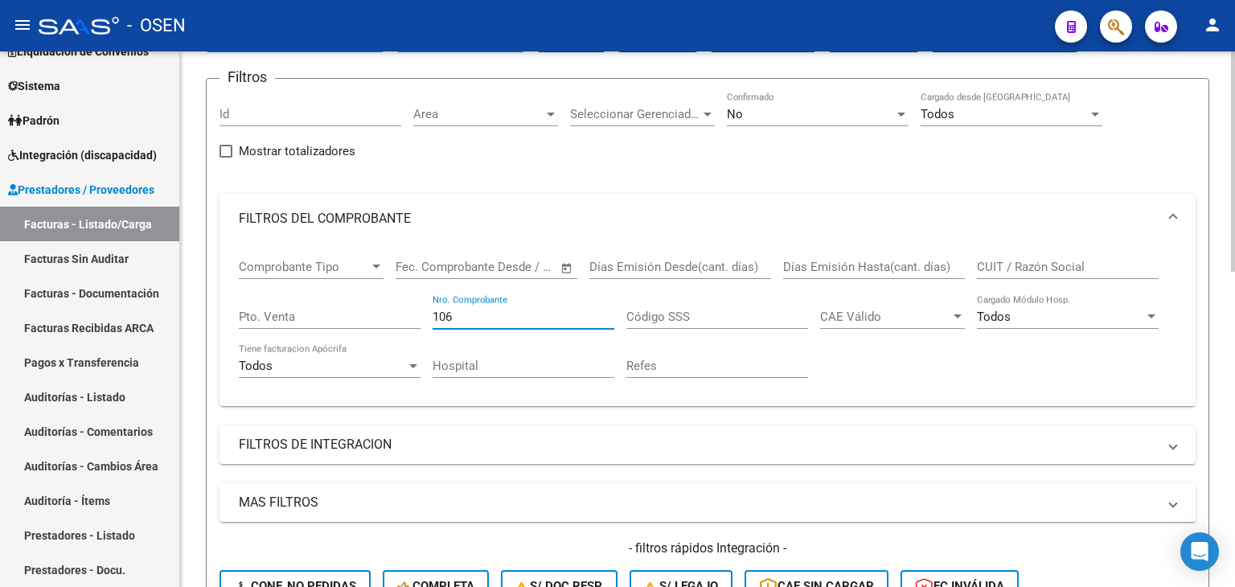
type input "106"
click at [836, 116] on div "No" at bounding box center [810, 114] width 167 height 14
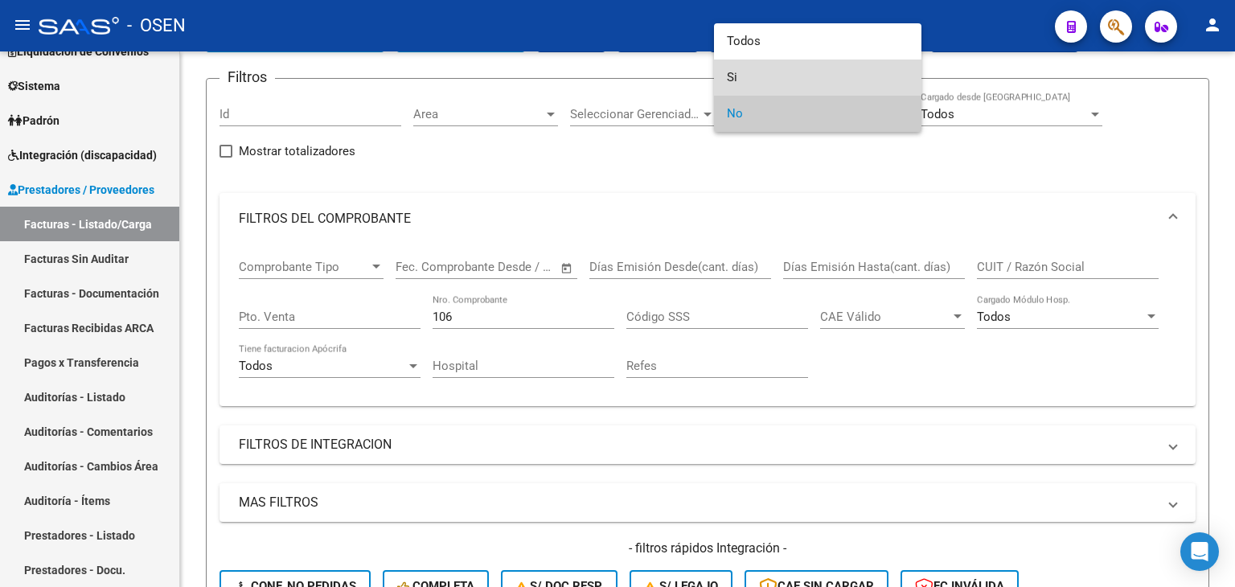
click at [824, 88] on span "Si" at bounding box center [818, 77] width 182 height 36
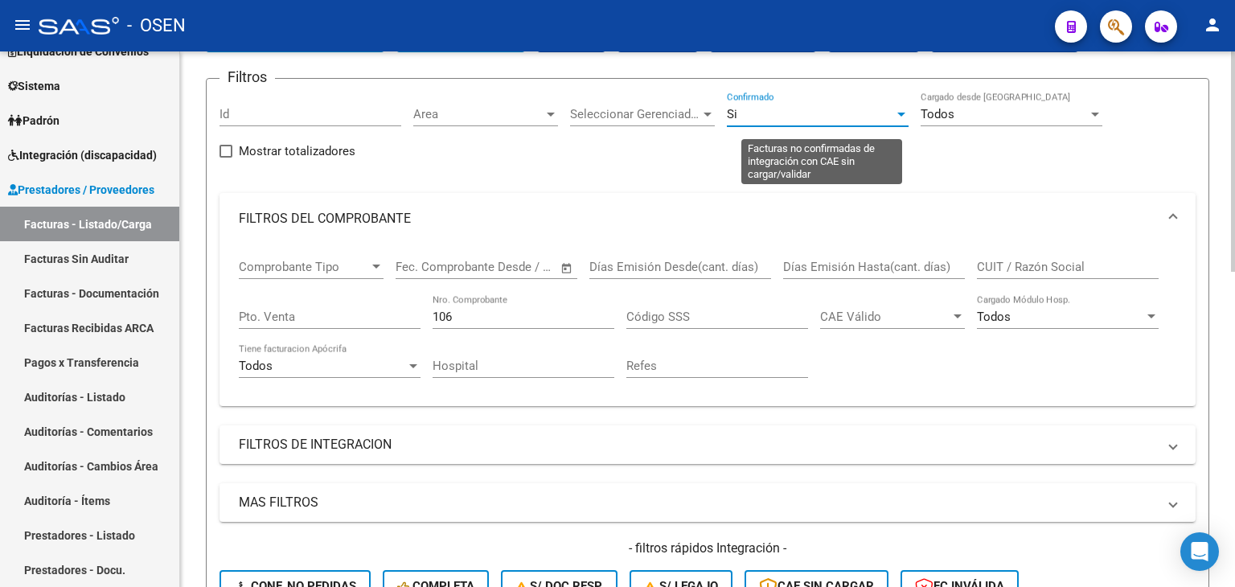
scroll to position [649, 0]
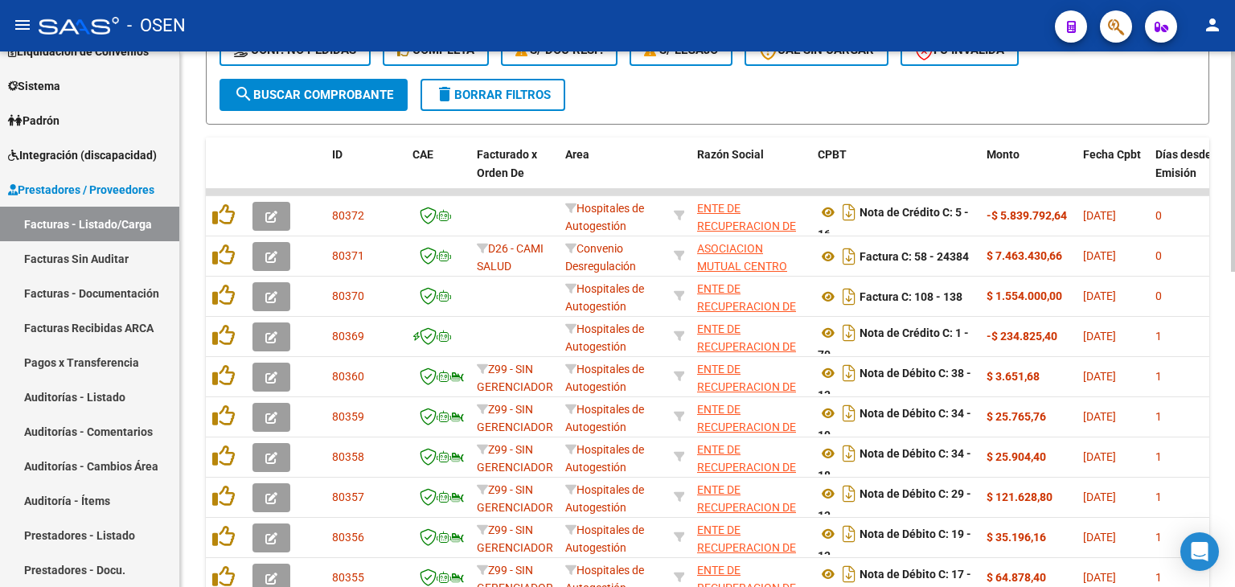
click at [363, 84] on button "search Buscar Comprobante" at bounding box center [313, 95] width 188 height 32
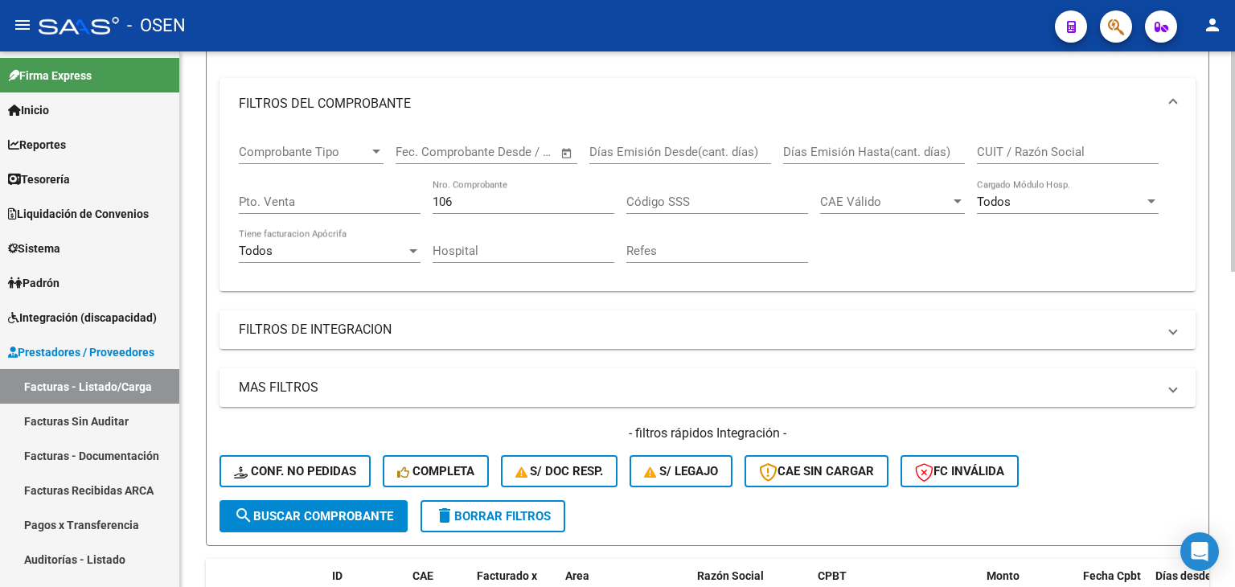
scroll to position [0, 0]
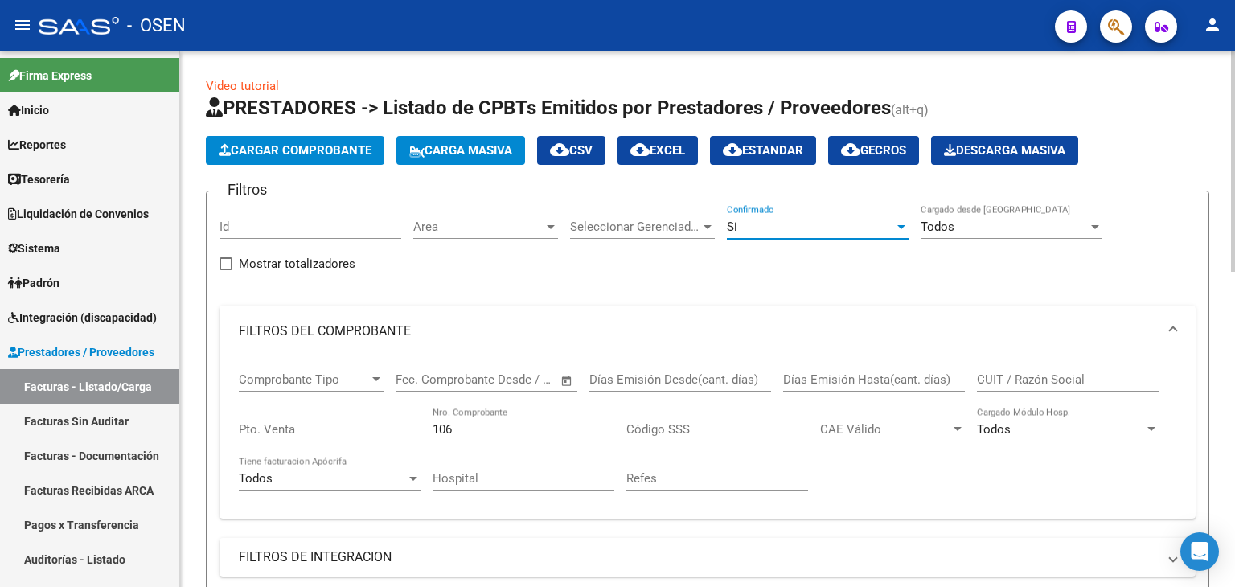
click at [842, 232] on div "Si" at bounding box center [810, 226] width 167 height 14
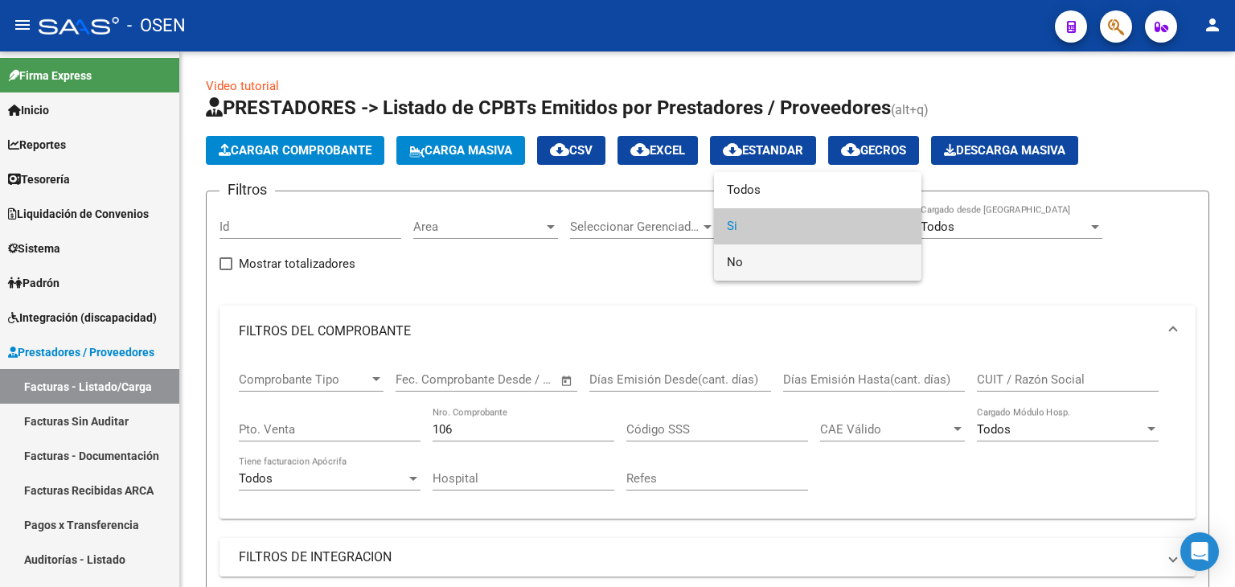
click at [794, 264] on span "No" at bounding box center [818, 262] width 182 height 36
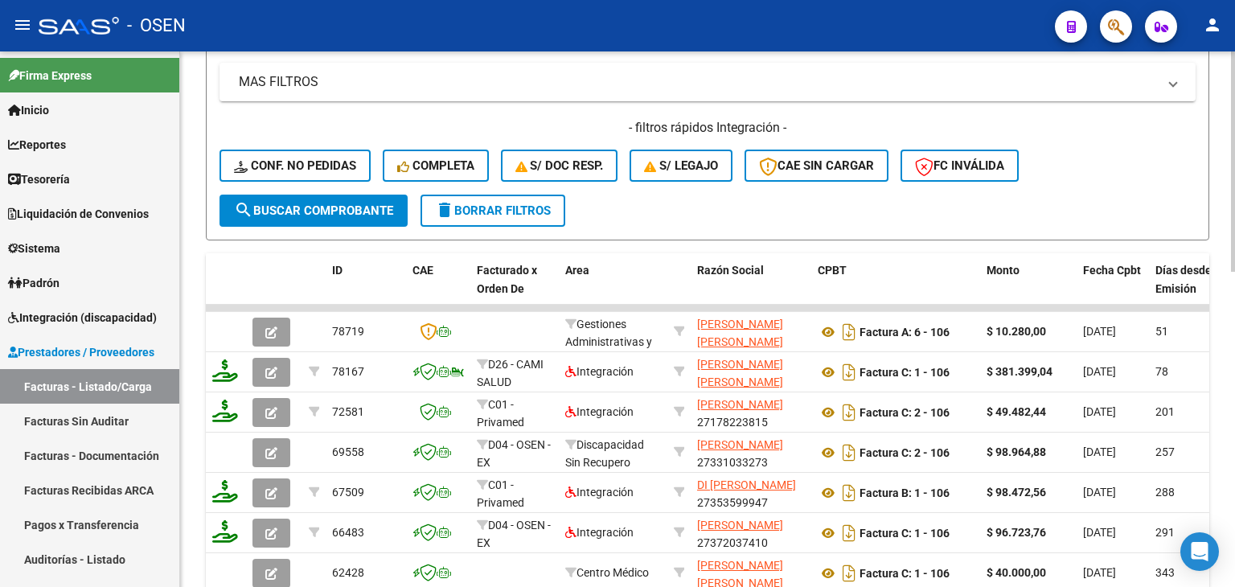
scroll to position [535, 0]
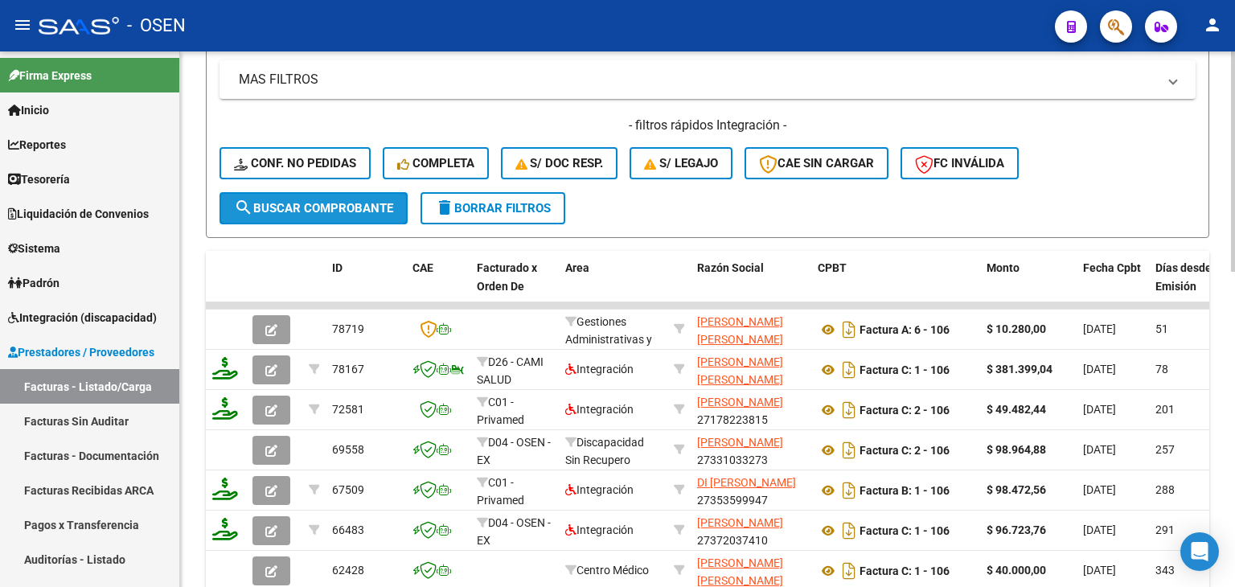
click at [373, 211] on span "search Buscar Comprobante" at bounding box center [313, 208] width 159 height 14
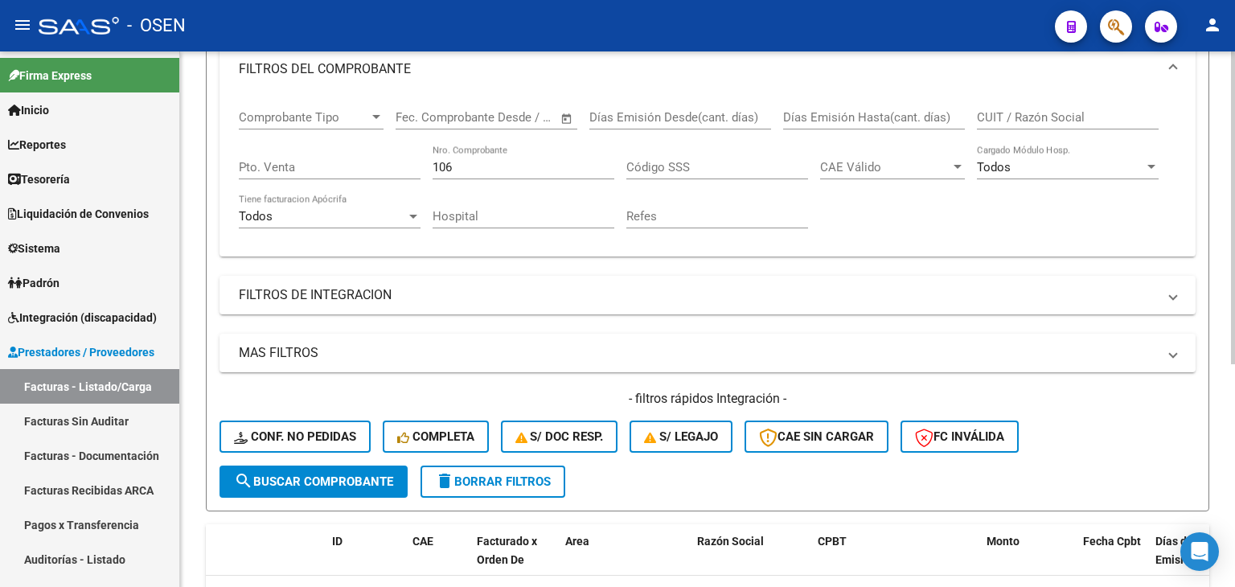
scroll to position [268, 0]
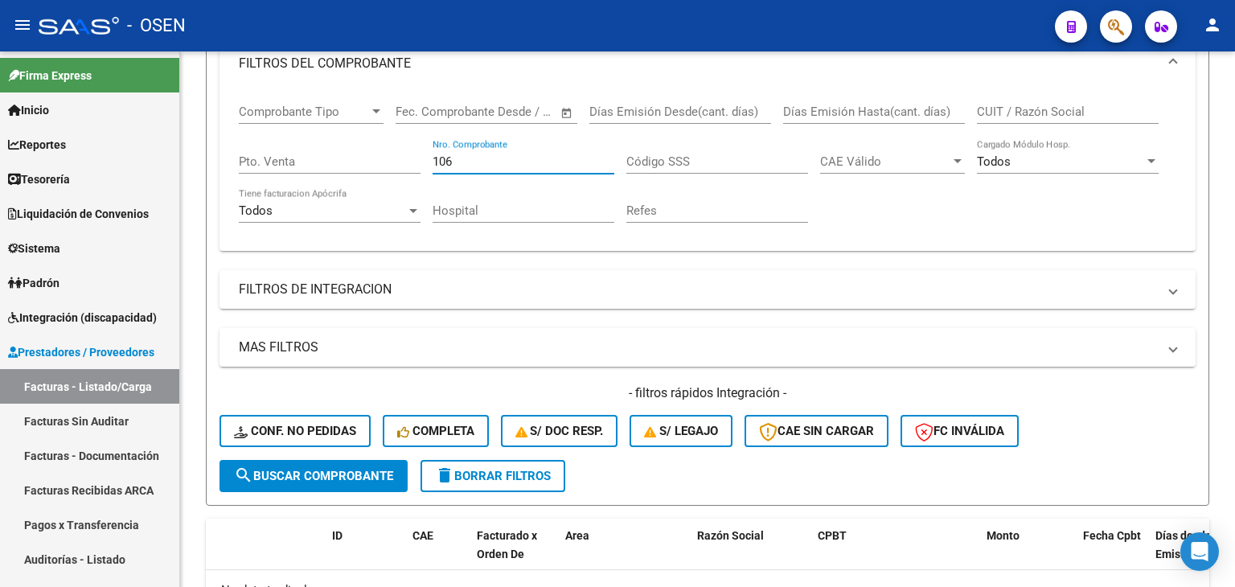
drag, startPoint x: 463, startPoint y: 159, endPoint x: 195, endPoint y: 33, distance: 295.9
click at [90, 85] on mat-sidenav-container "Firma Express Inicio Calendario SSS Instructivos Contacto OS Reportes Tablero d…" at bounding box center [617, 318] width 1235 height 535
